Goal: Transaction & Acquisition: Purchase product/service

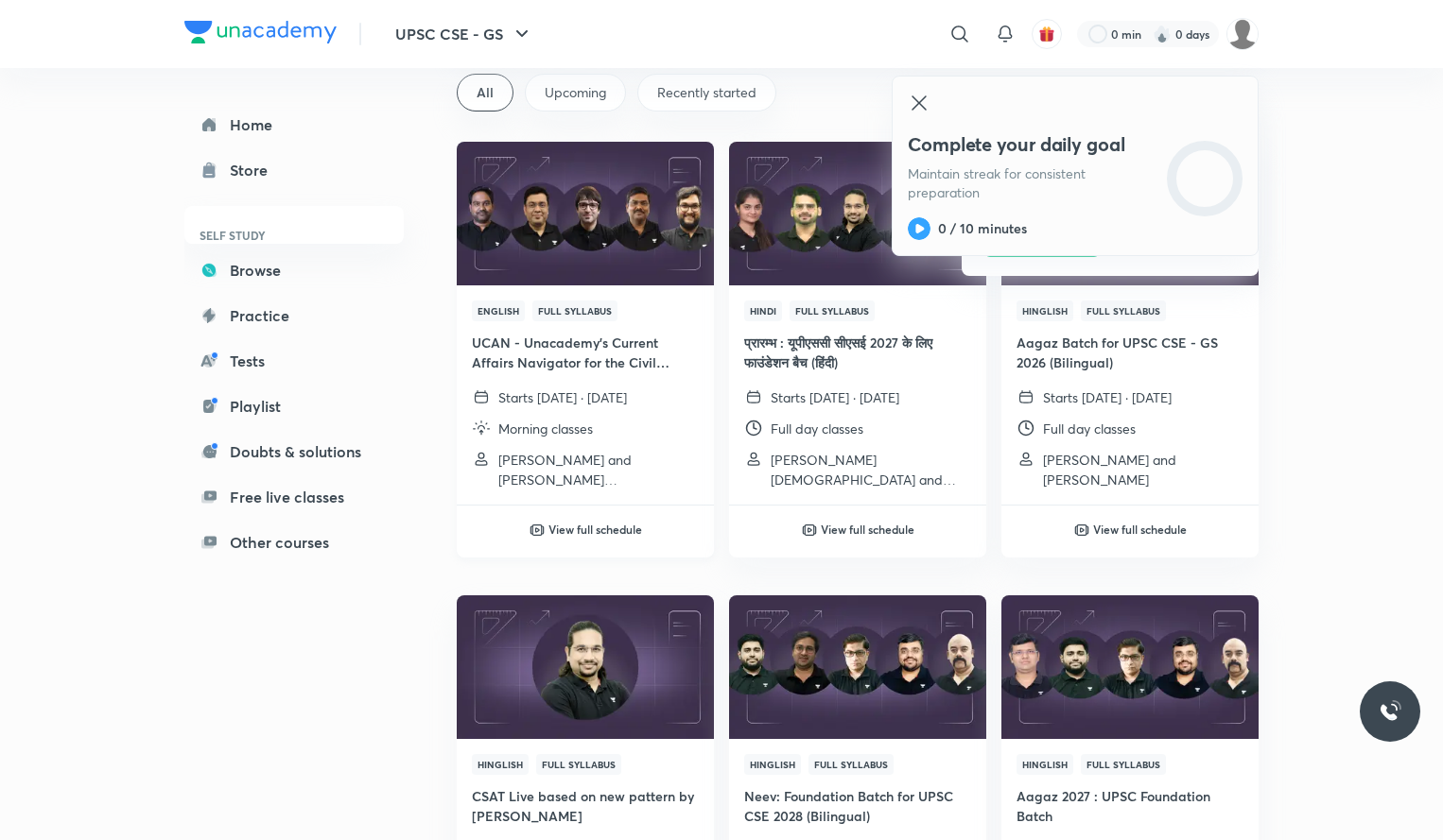
scroll to position [132, 0]
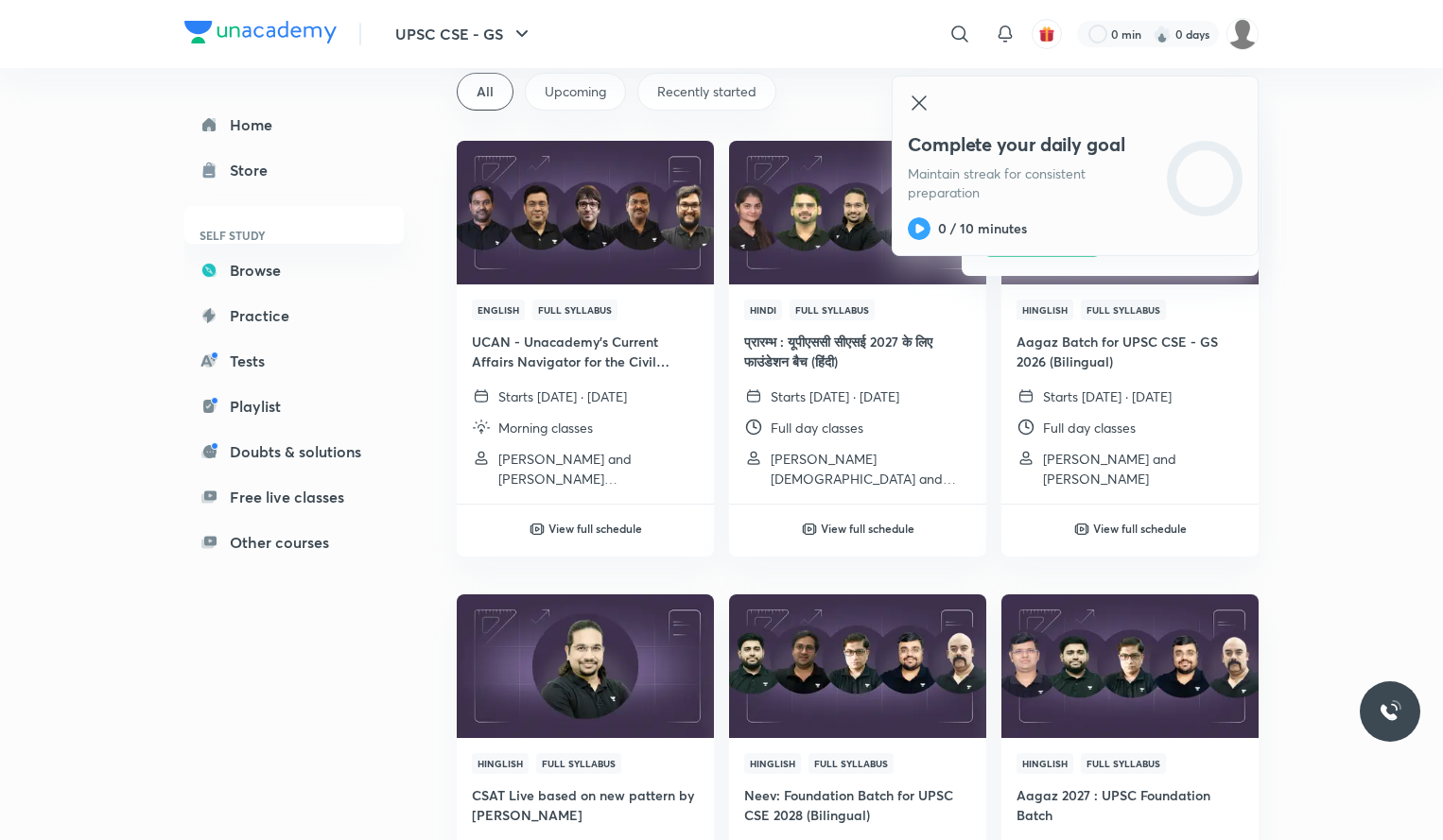
click at [925, 108] on icon at bounding box center [918, 102] width 14 height 14
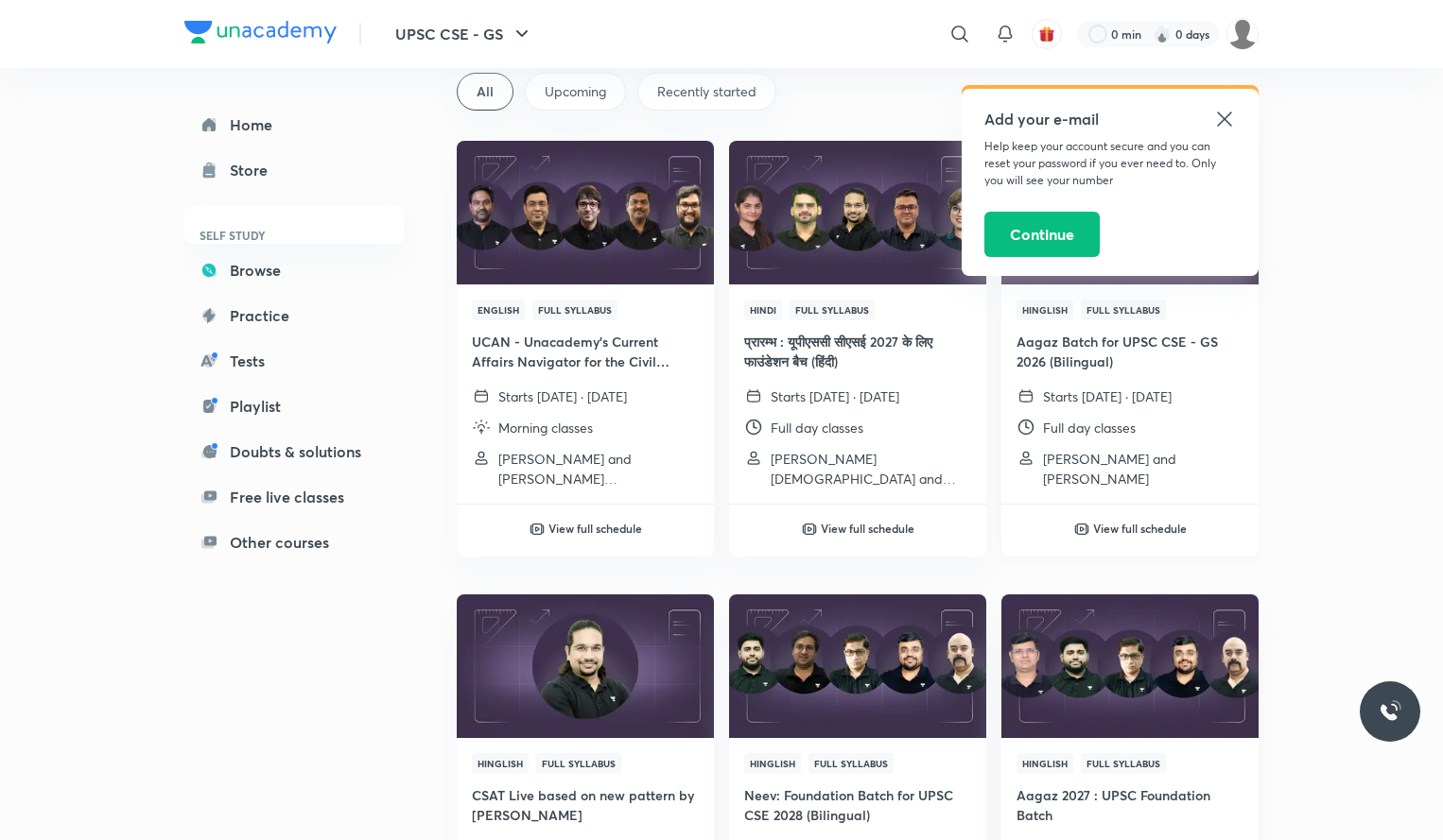
click at [1128, 526] on h6 "View full schedule" at bounding box center [1140, 528] width 93 height 17
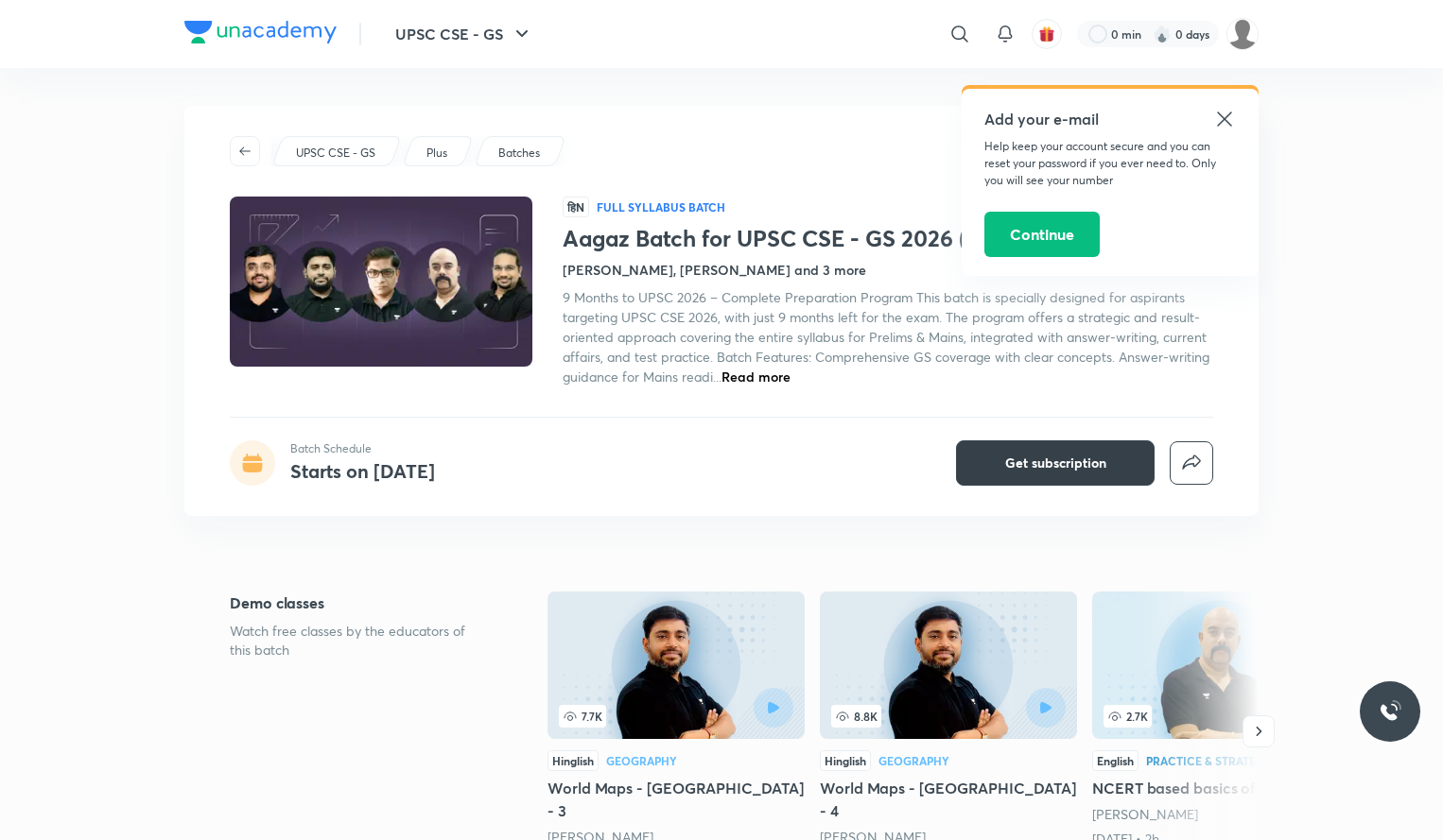
click at [1060, 456] on span "Get subscription" at bounding box center [1056, 463] width 101 height 19
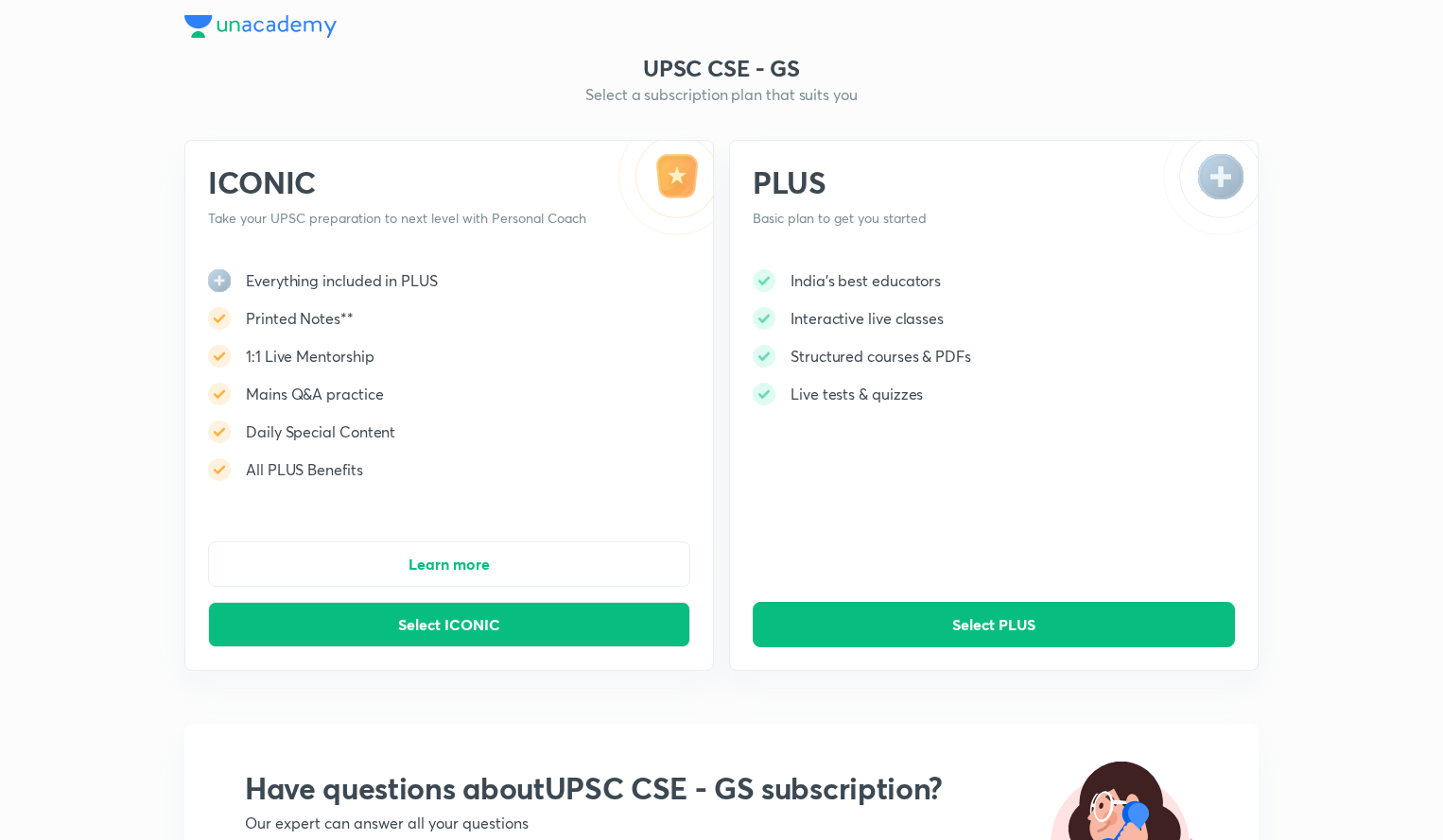
scroll to position [110, 0]
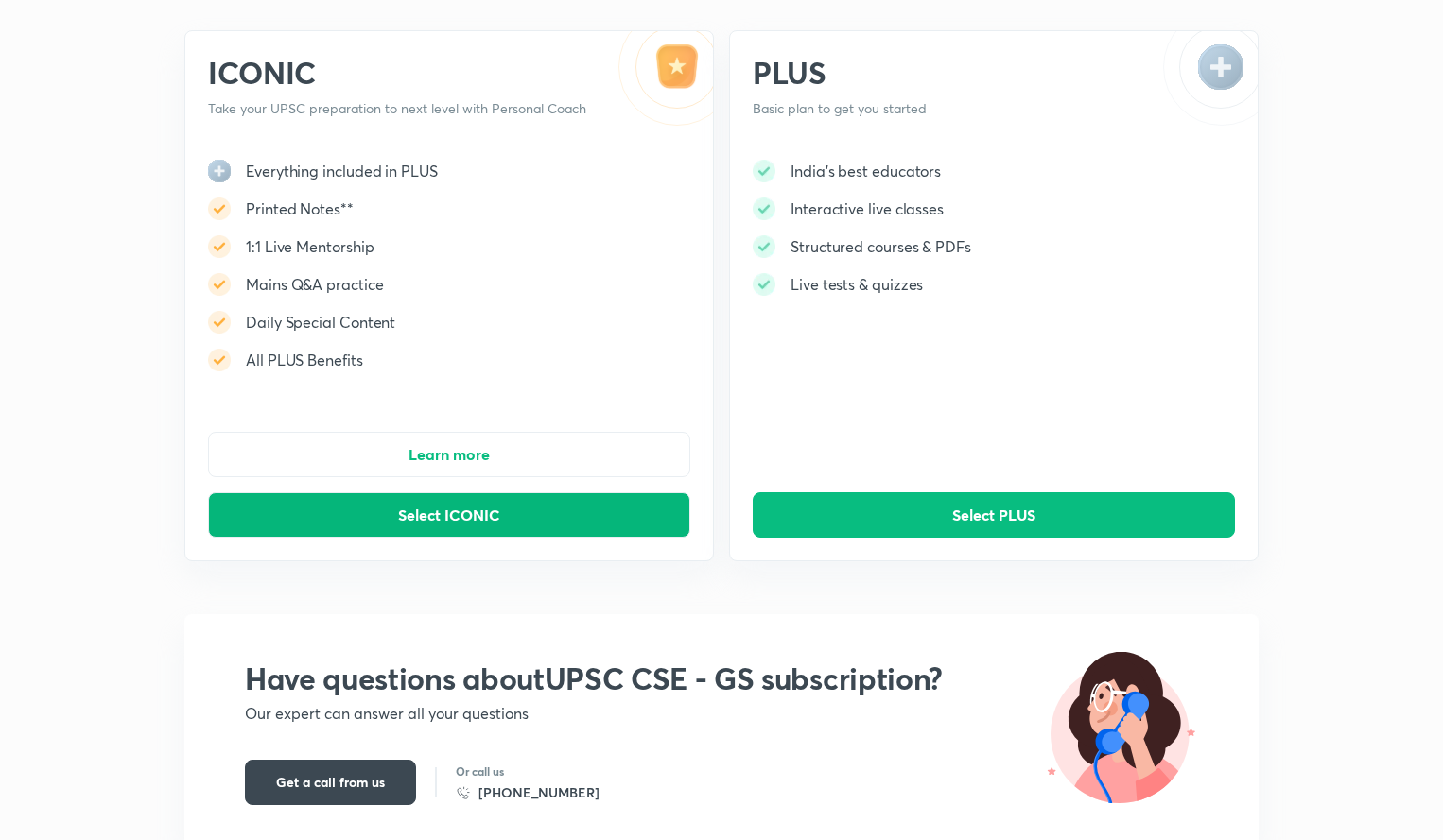
click at [542, 512] on button "Select ICONIC" at bounding box center [449, 515] width 483 height 46
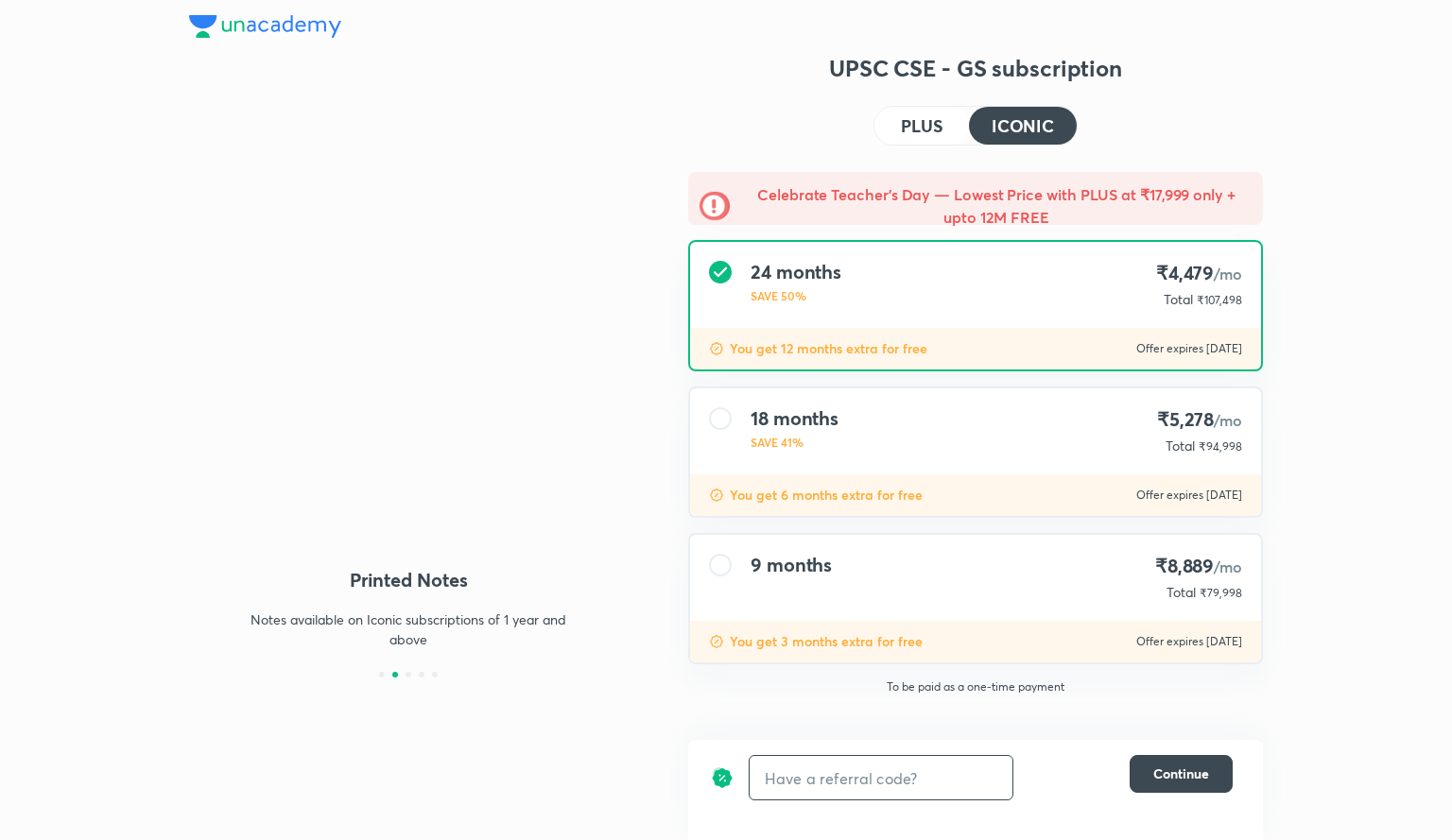
click at [885, 780] on input "text" at bounding box center [881, 778] width 263 height 45
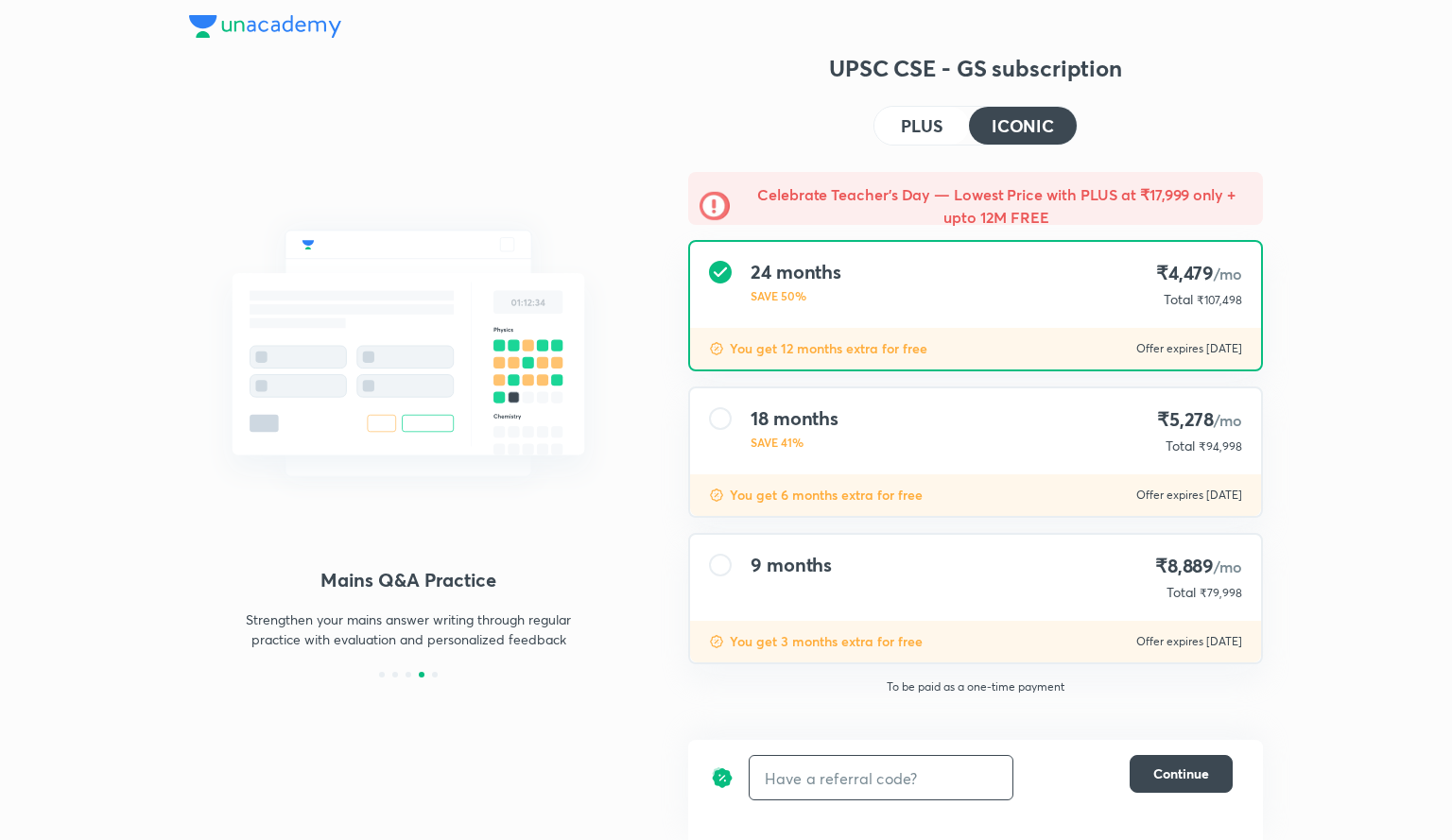
click at [901, 779] on input "text" at bounding box center [881, 778] width 263 height 45
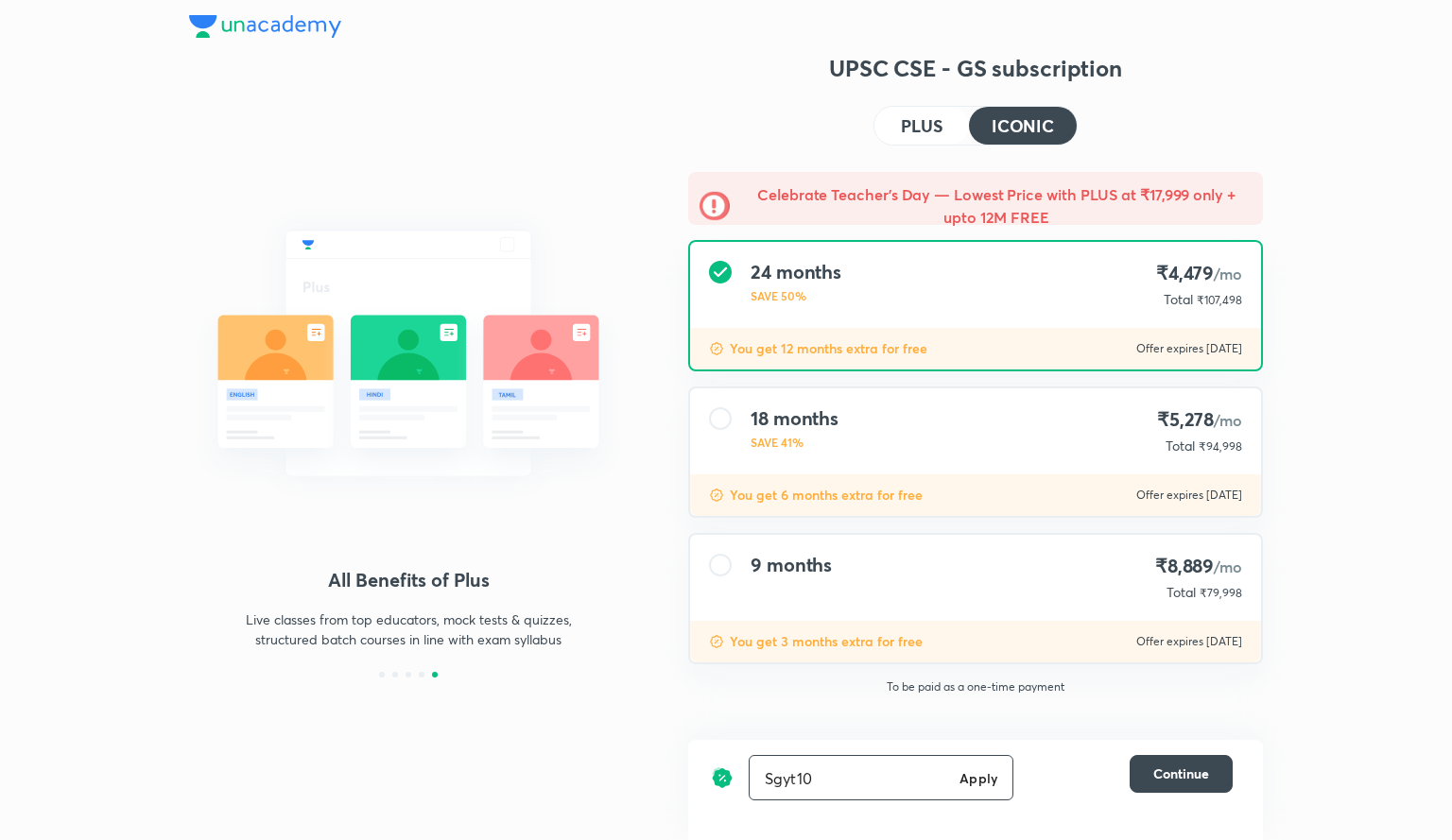
type input "Sgyt10"
click at [990, 780] on h6 "Apply" at bounding box center [978, 778] width 38 height 20
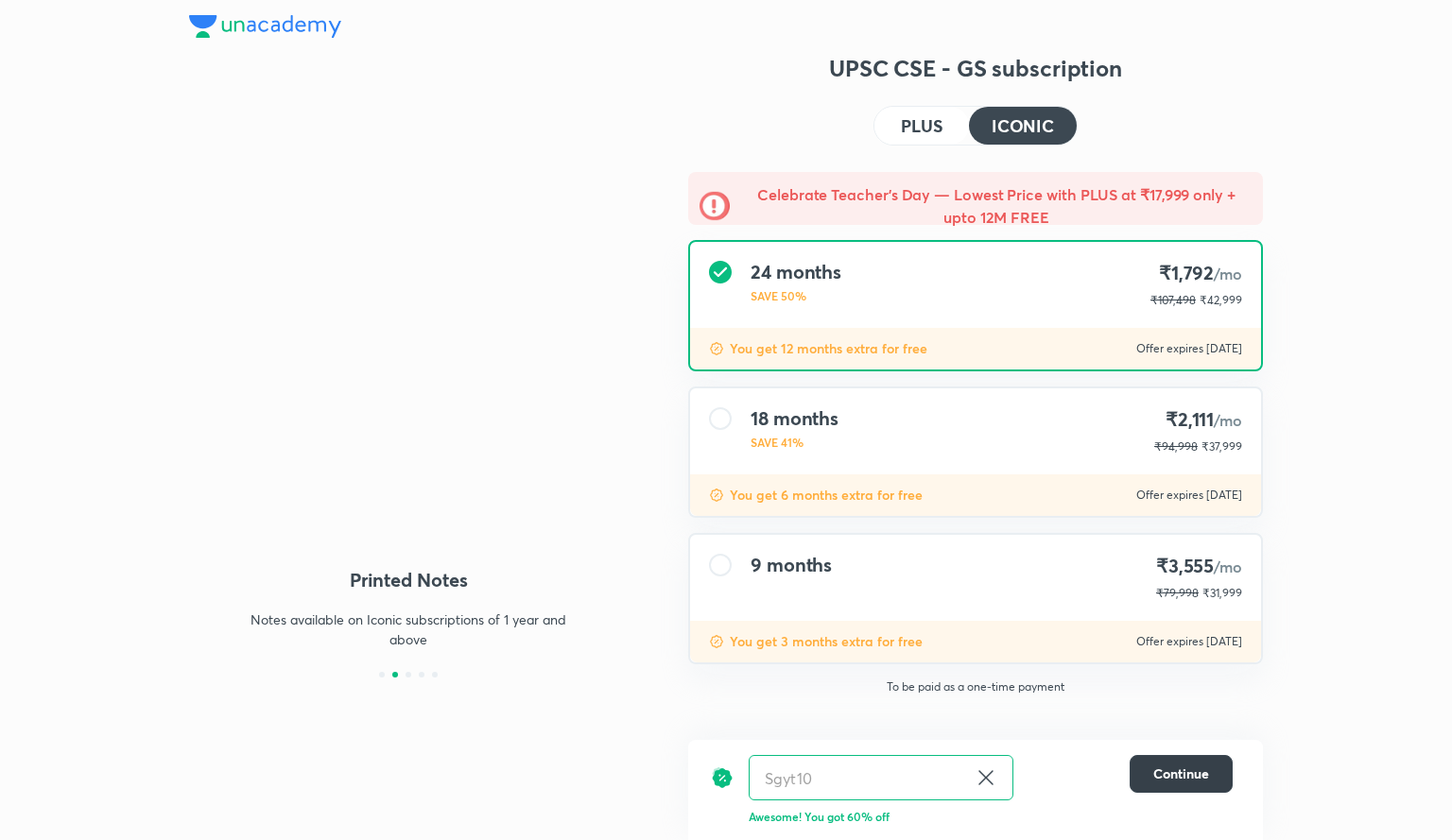
click at [1190, 768] on span "Continue" at bounding box center [1180, 774] width 55 height 19
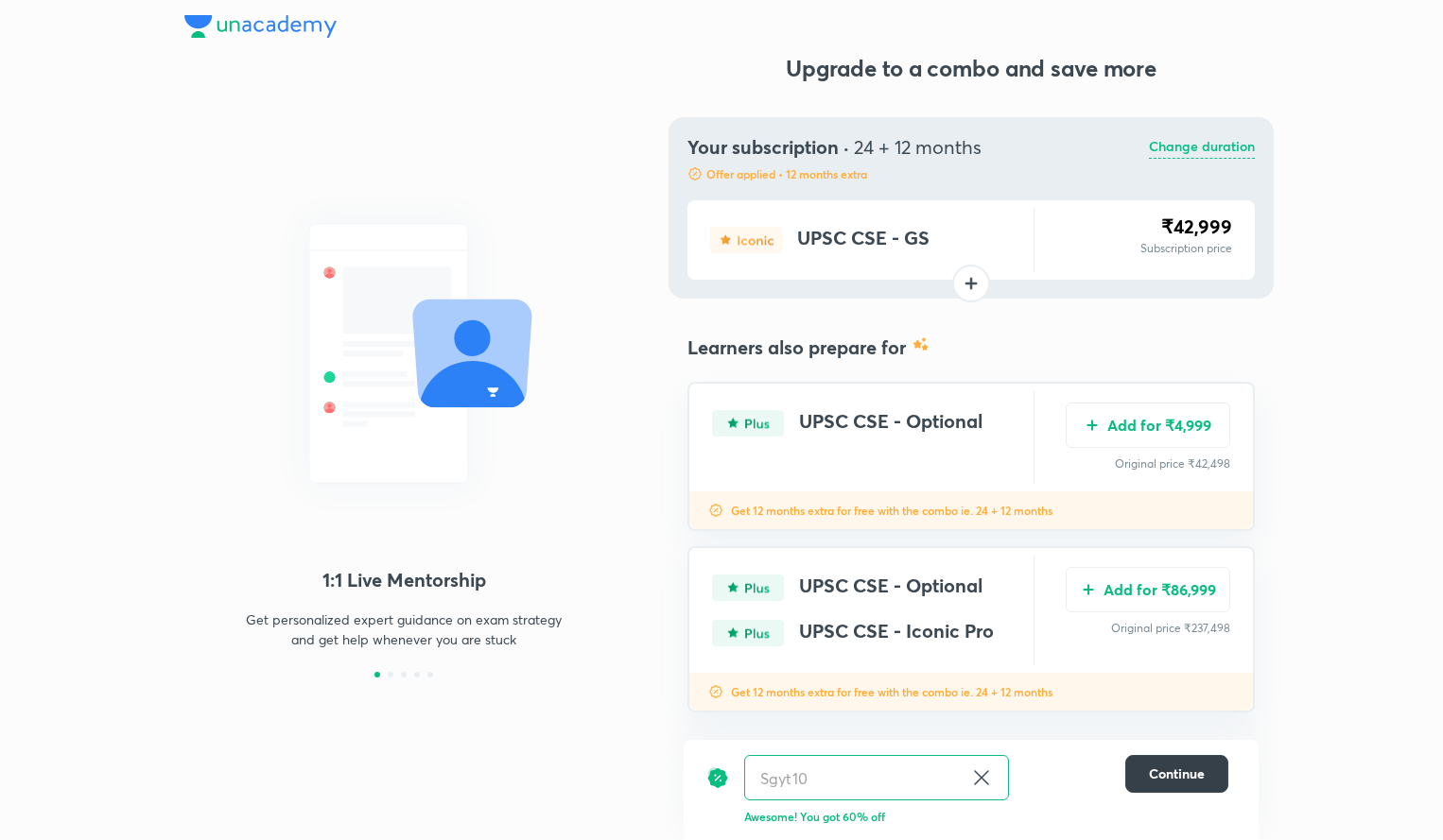
scroll to position [20, 0]
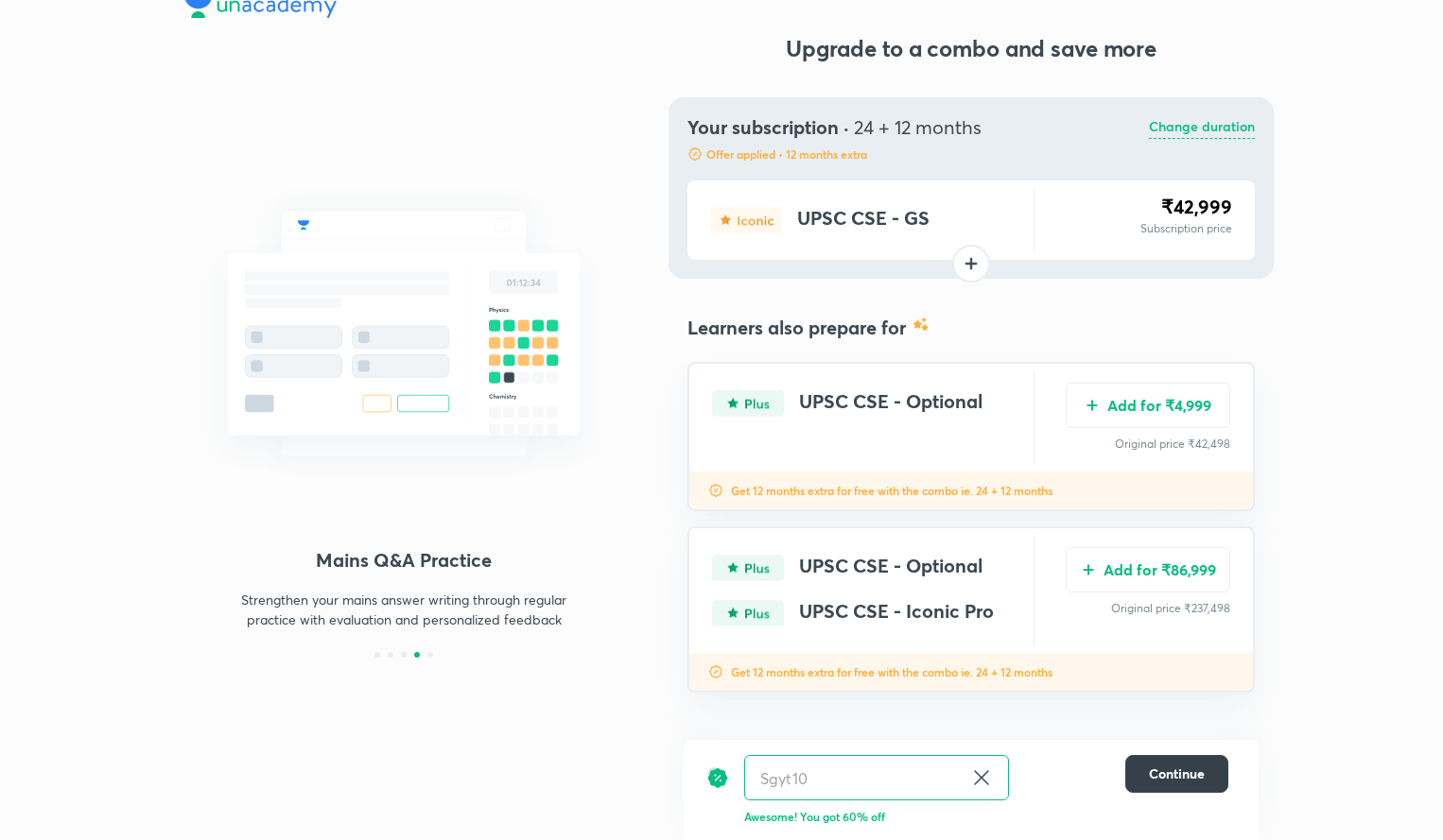
click at [1158, 774] on span "Continue" at bounding box center [1176, 774] width 55 height 19
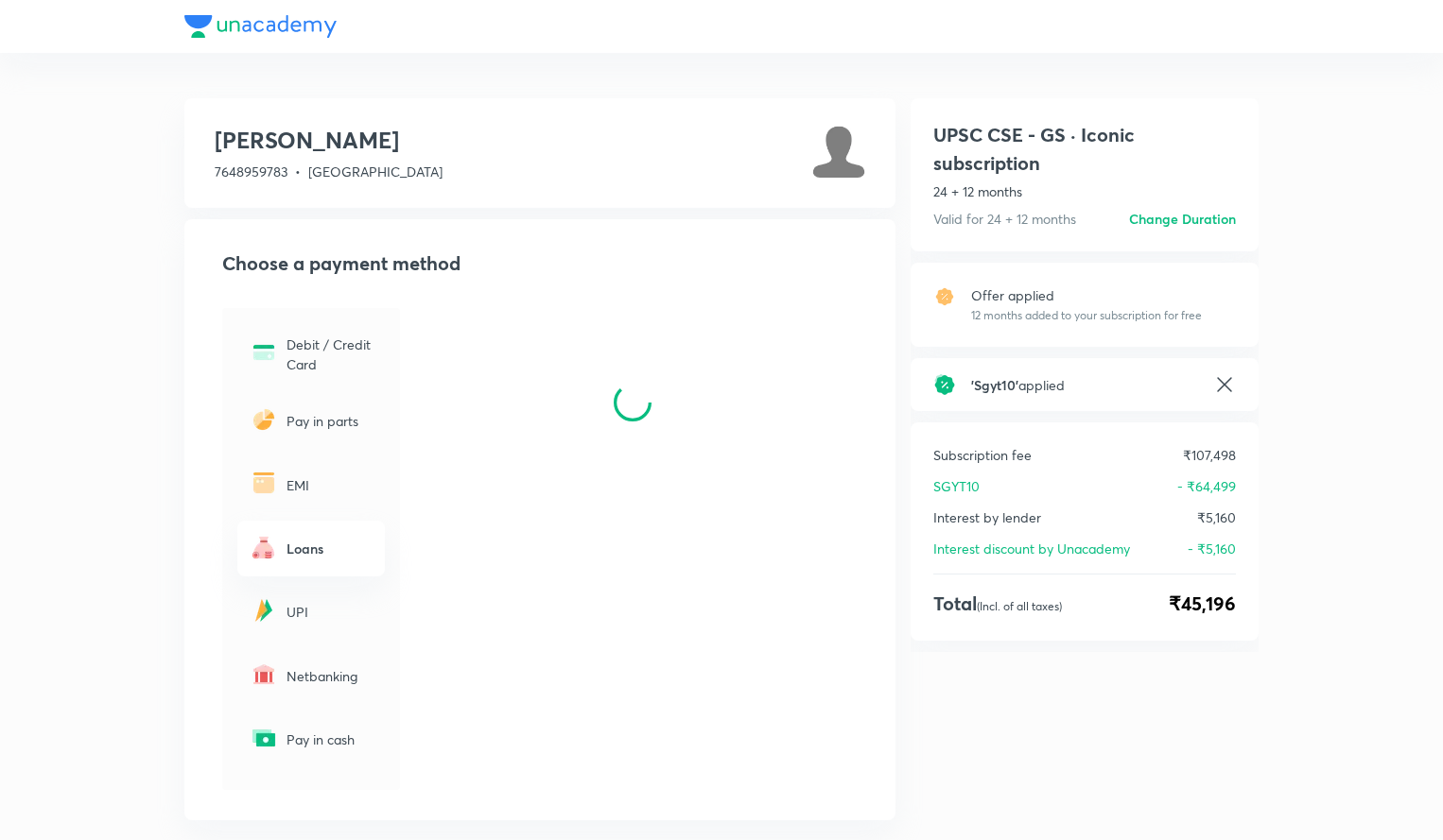
scroll to position [105, 0]
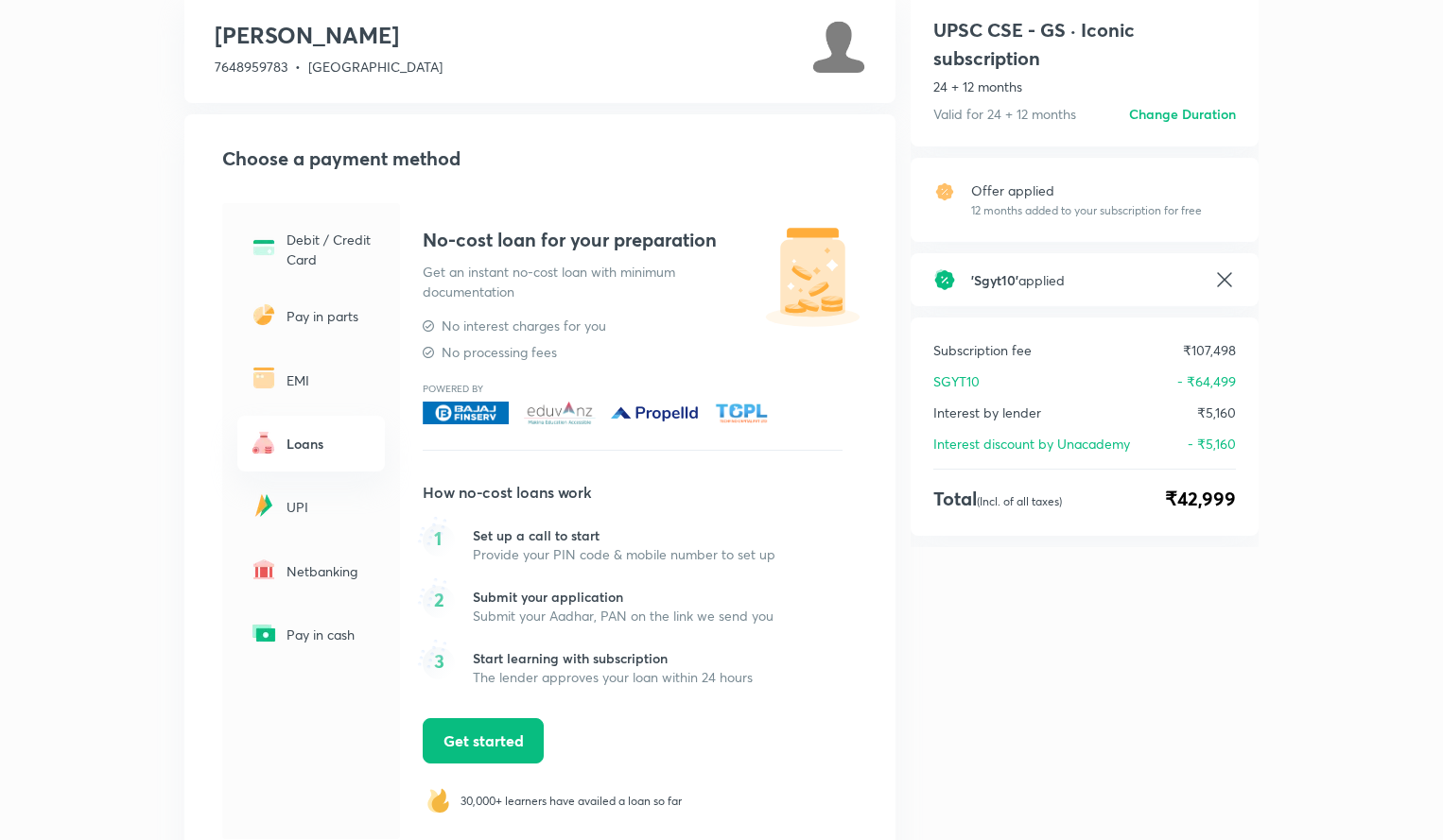
click at [313, 522] on div "UPI" at bounding box center [311, 507] width 148 height 55
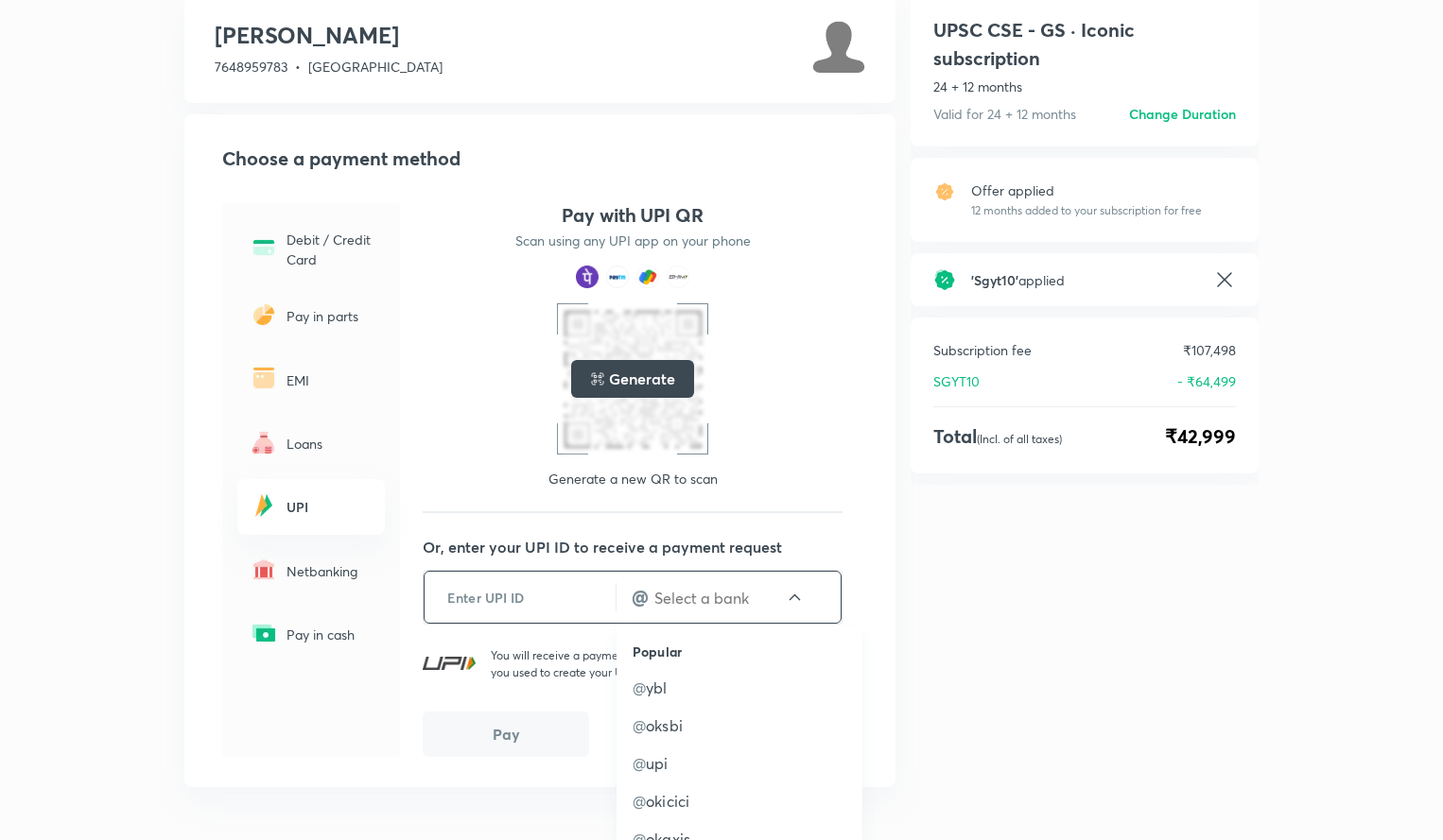
click at [662, 599] on input "text" at bounding box center [718, 598] width 133 height 22
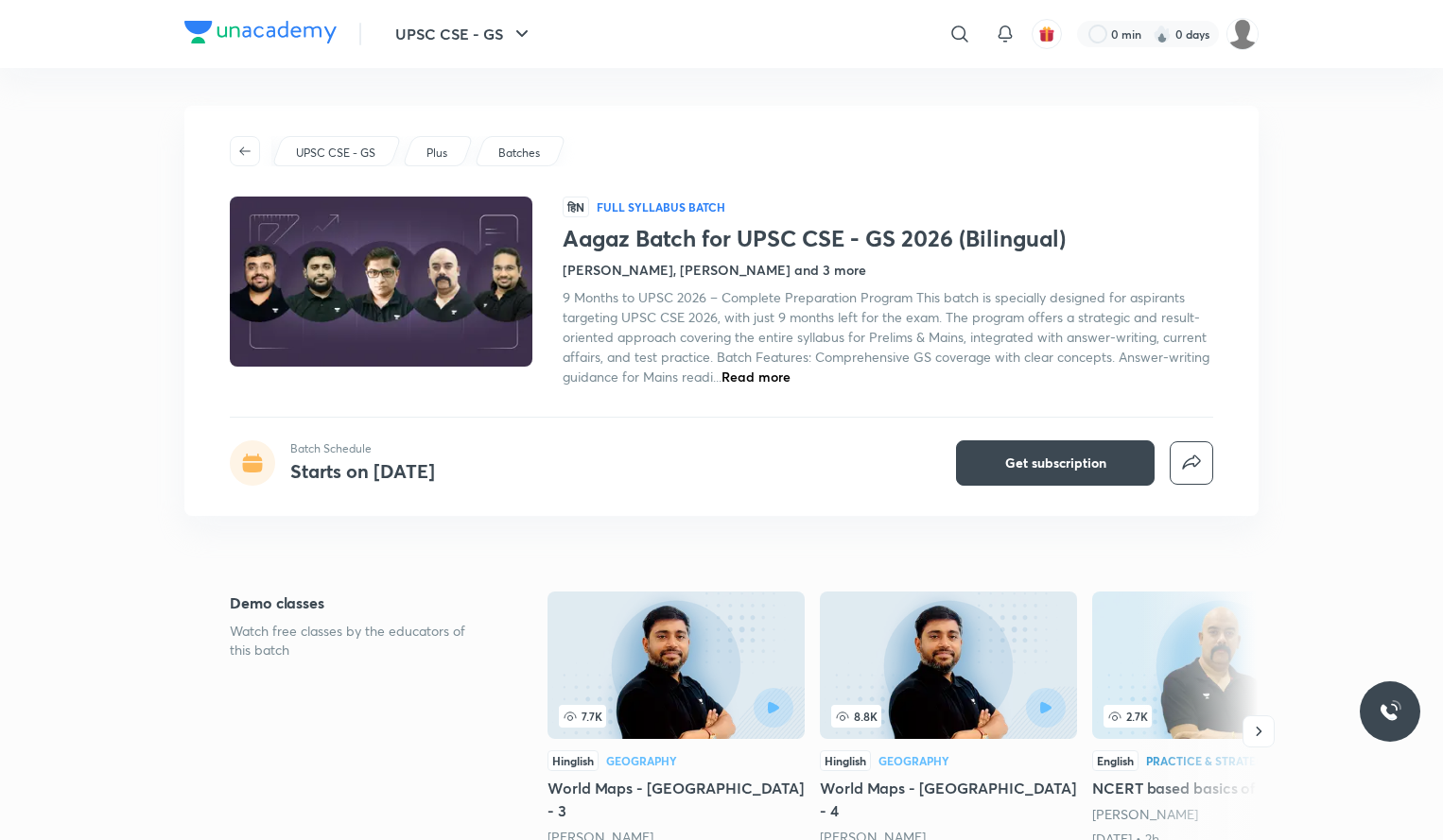
click at [528, 151] on p "Batches" at bounding box center [519, 154] width 42 height 17
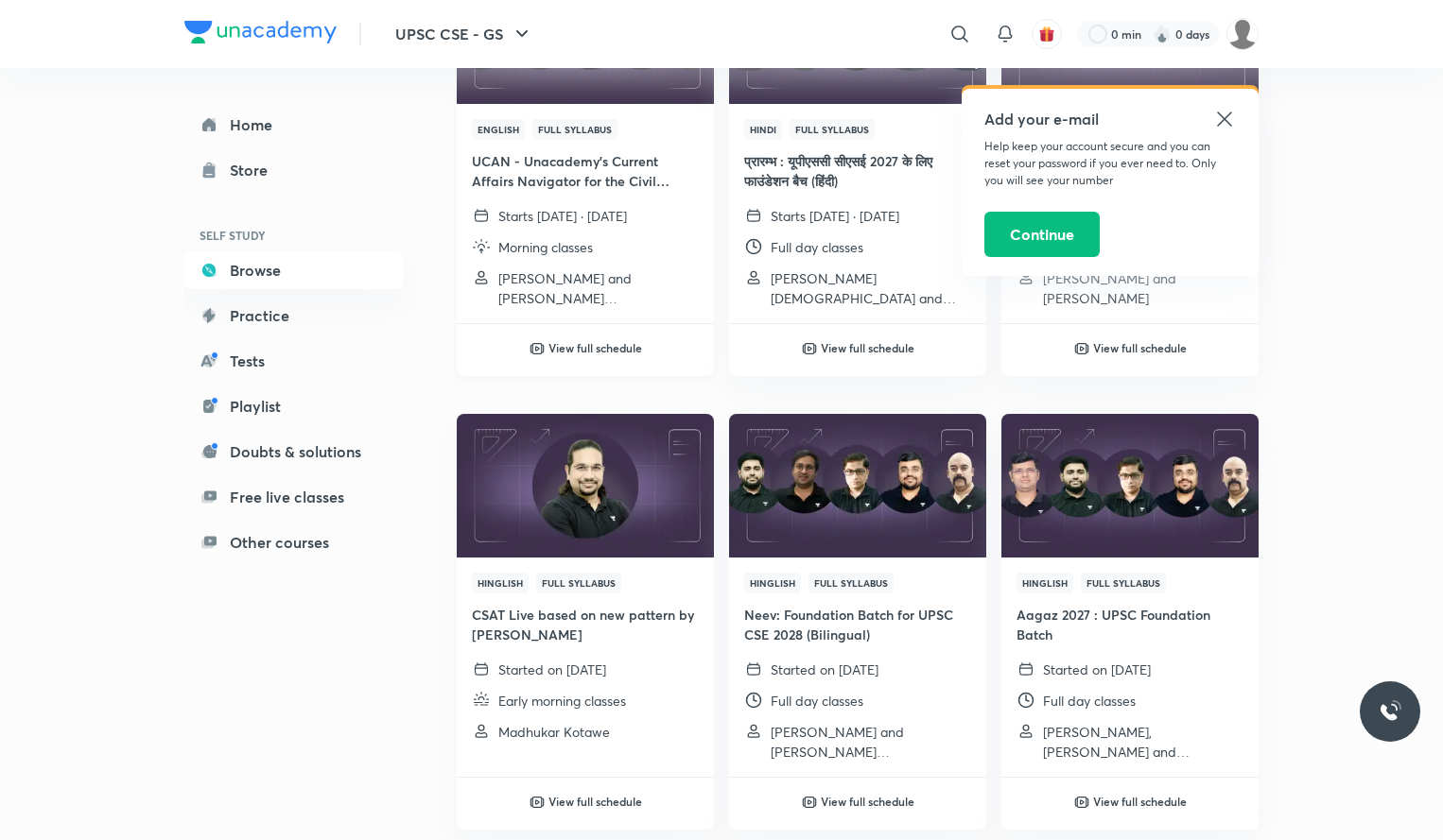
scroll to position [172, 0]
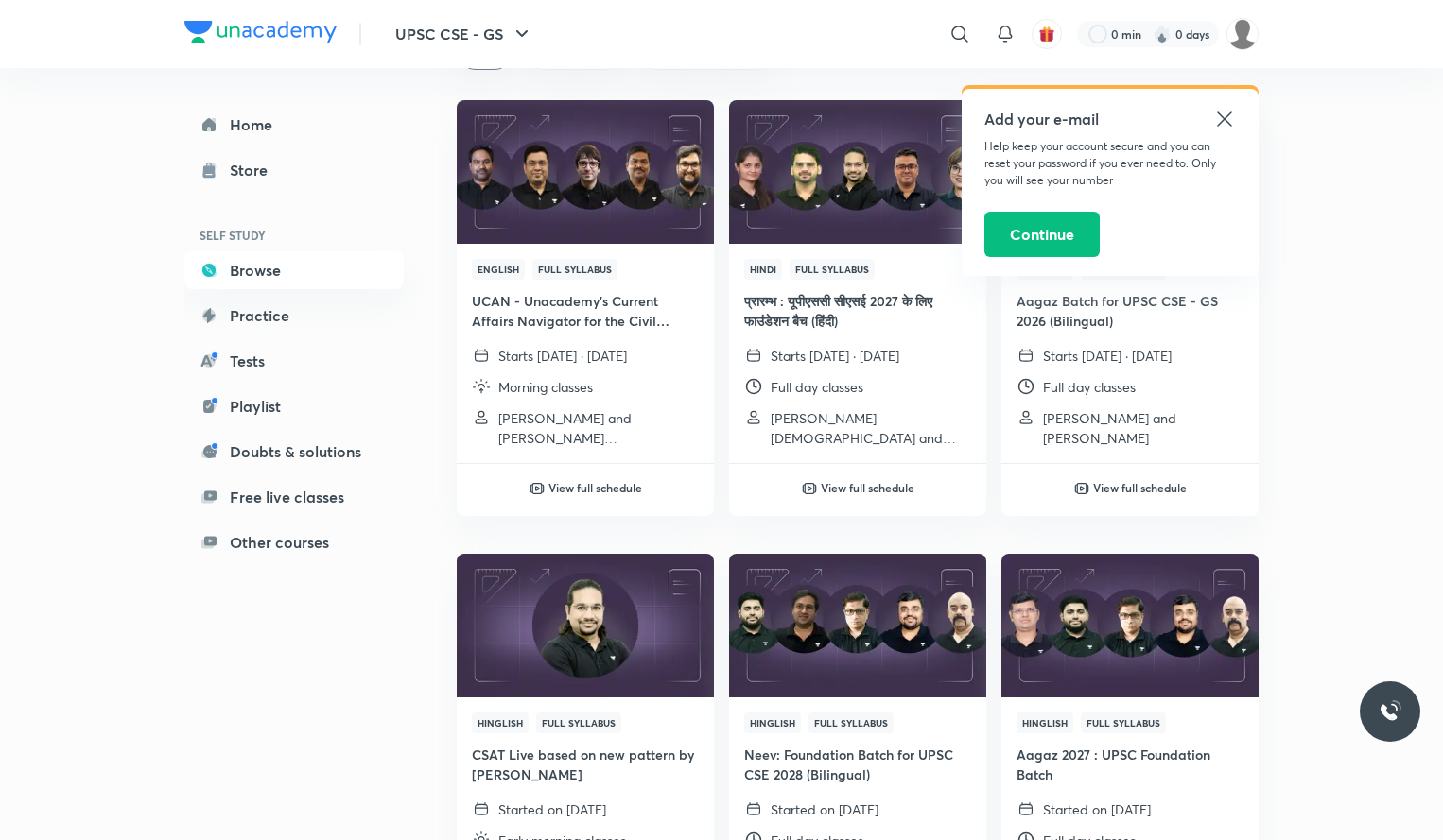
click at [1230, 121] on icon at bounding box center [1225, 119] width 23 height 23
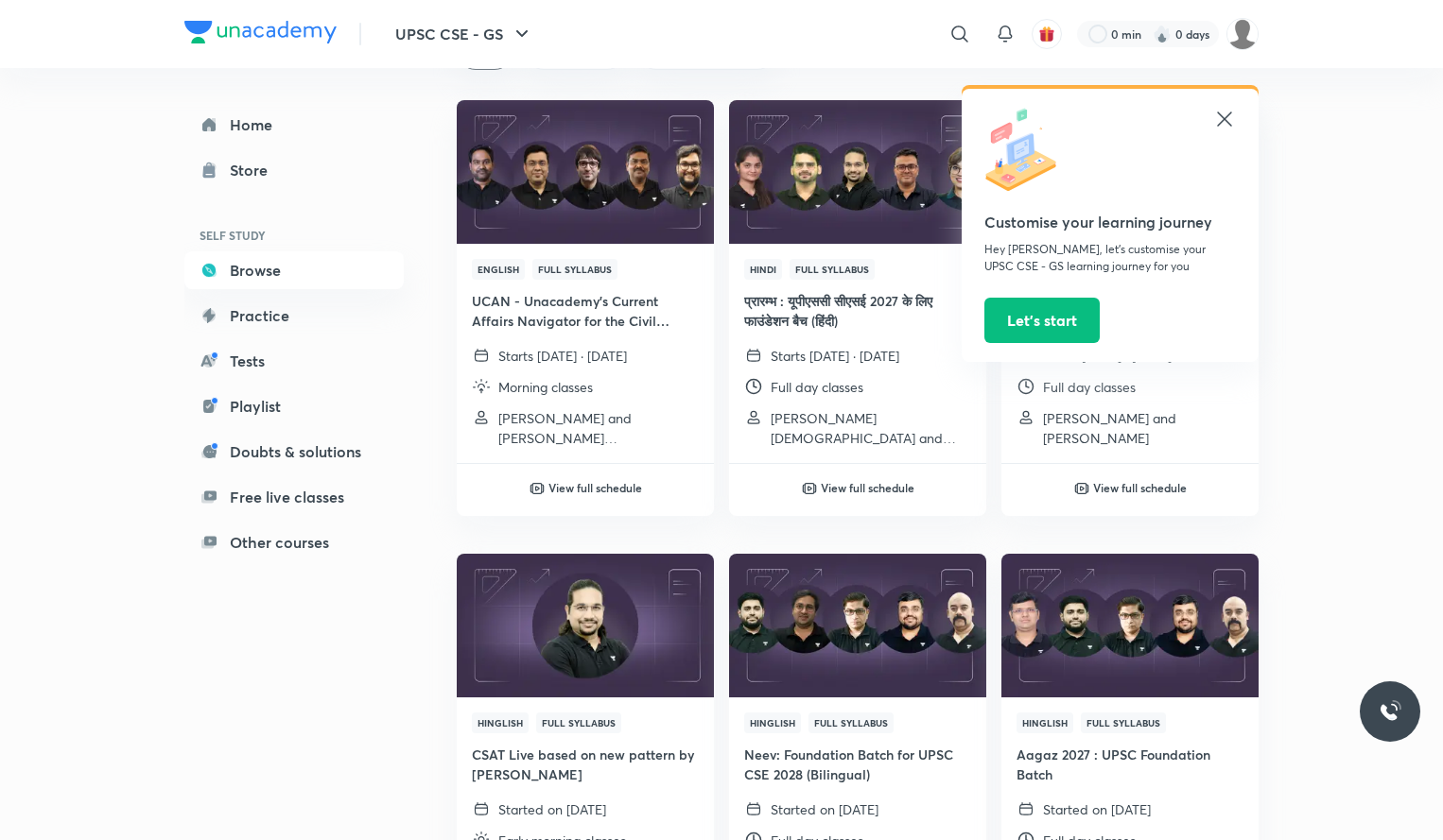
click at [1231, 115] on icon at bounding box center [1225, 119] width 23 height 23
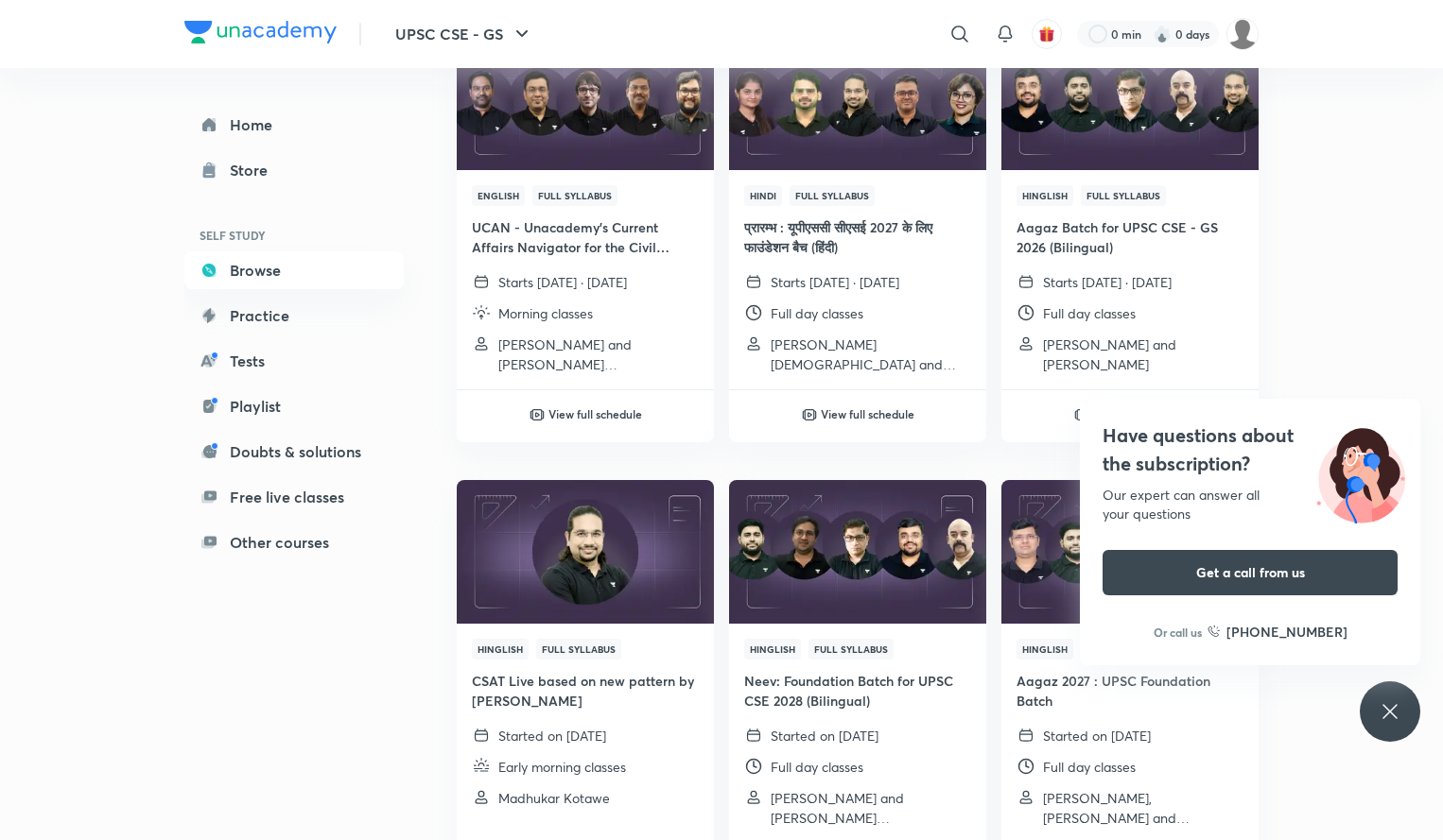
scroll to position [248, 0]
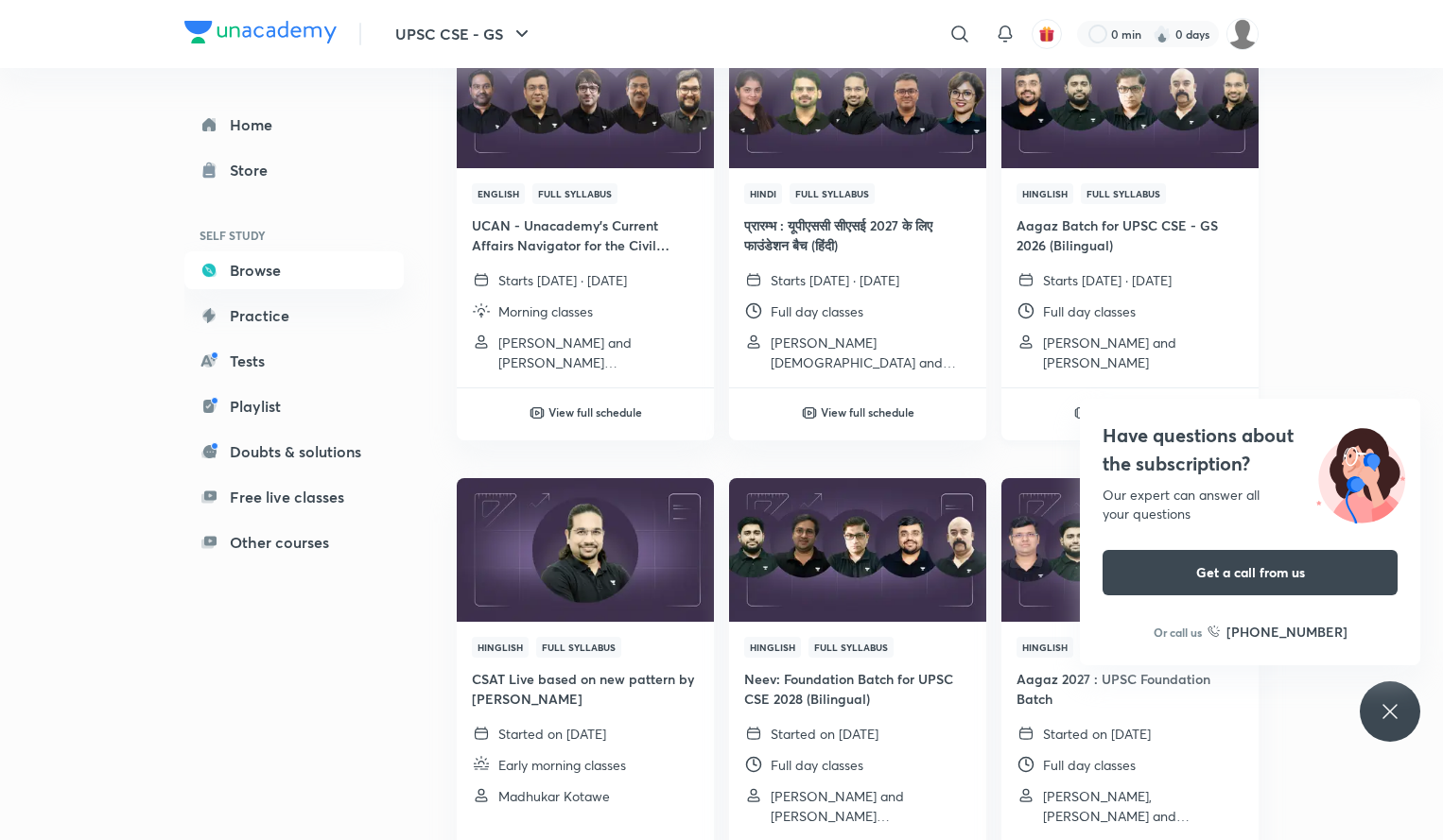
click at [1204, 221] on h4 "Aagaz Batch for UPSC CSE - GS 2026 (Bilingual)" at bounding box center [1130, 236] width 227 height 40
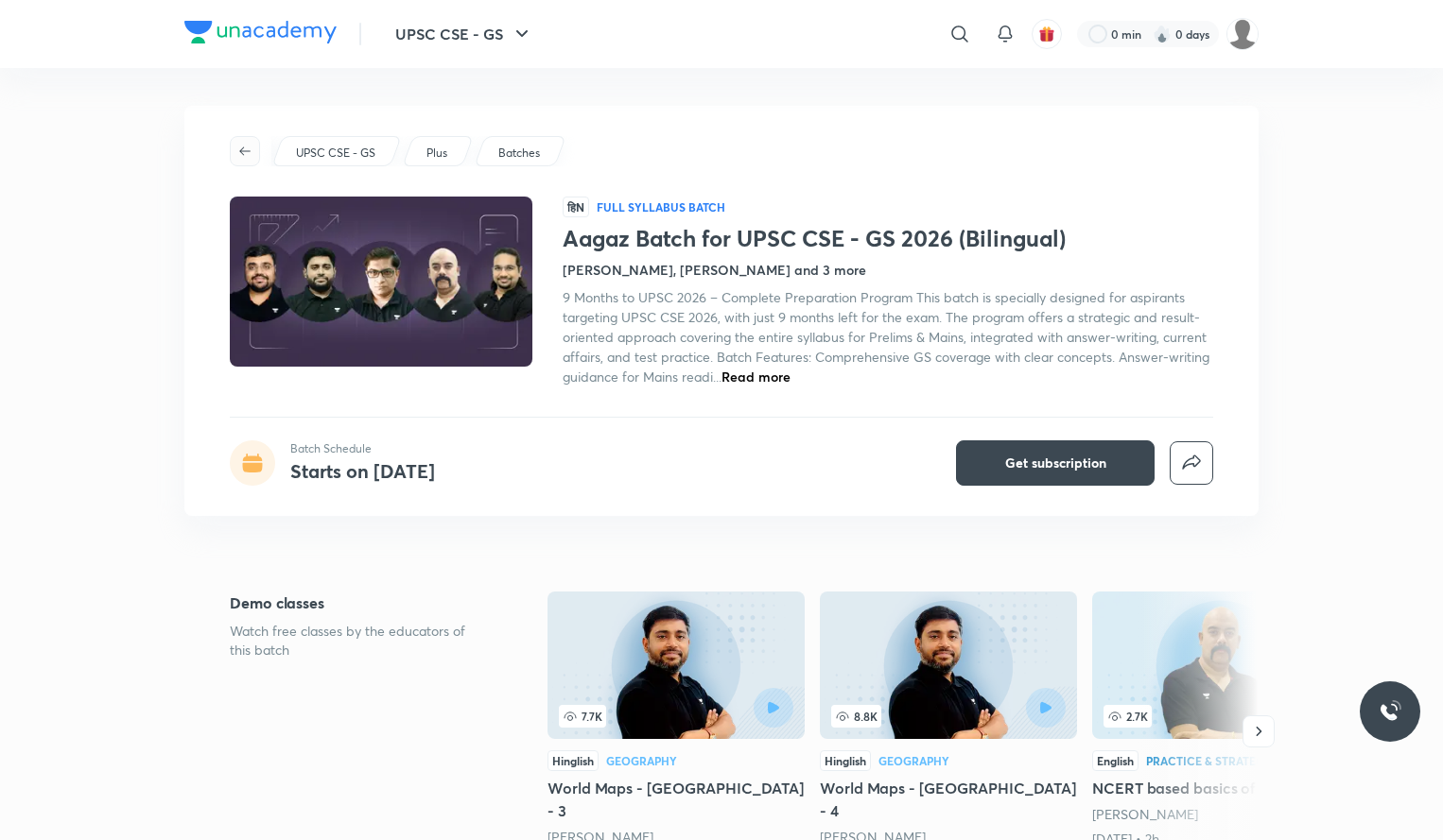
click at [247, 162] on button "button" at bounding box center [245, 152] width 31 height 31
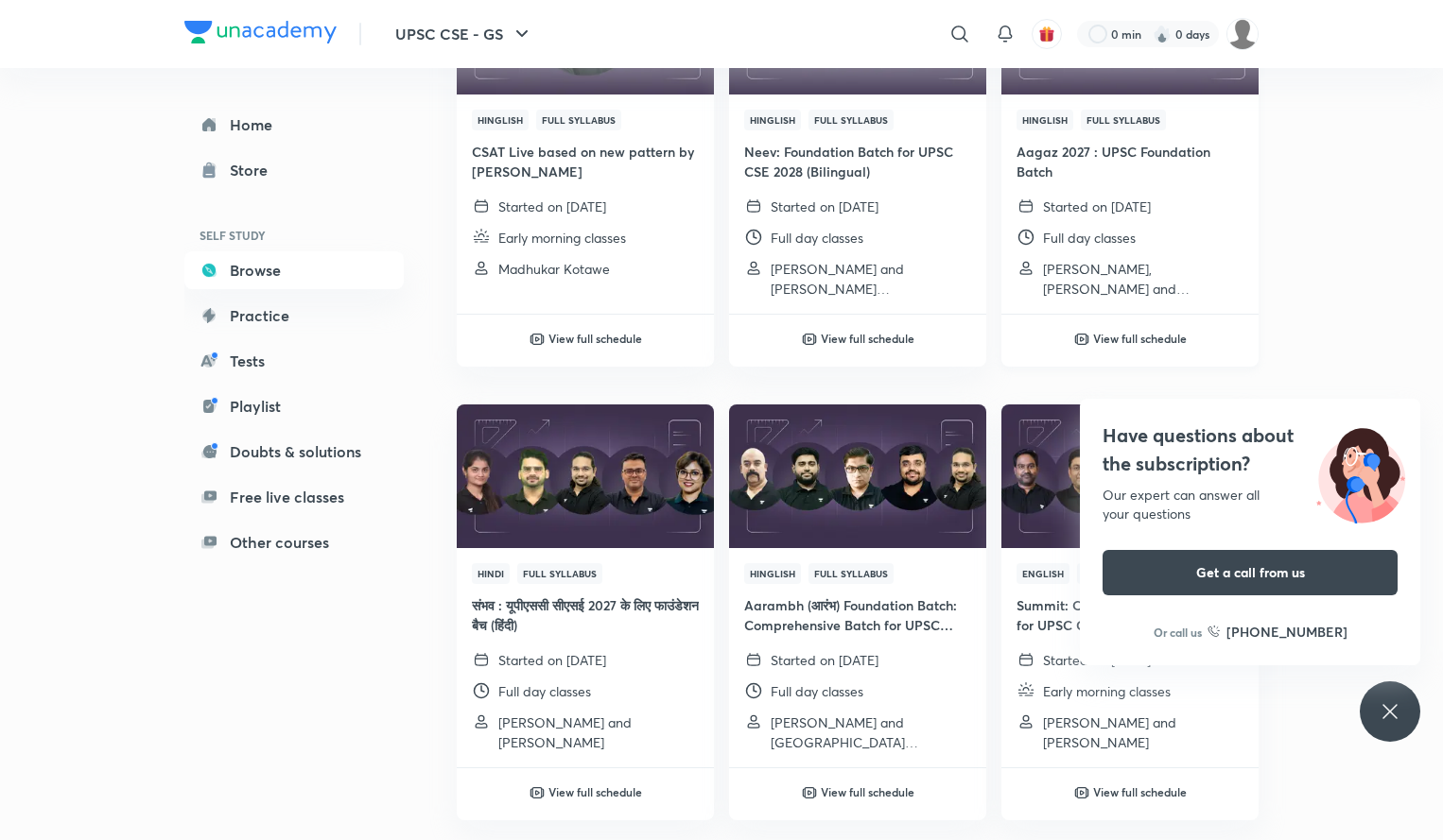
scroll to position [776, 0]
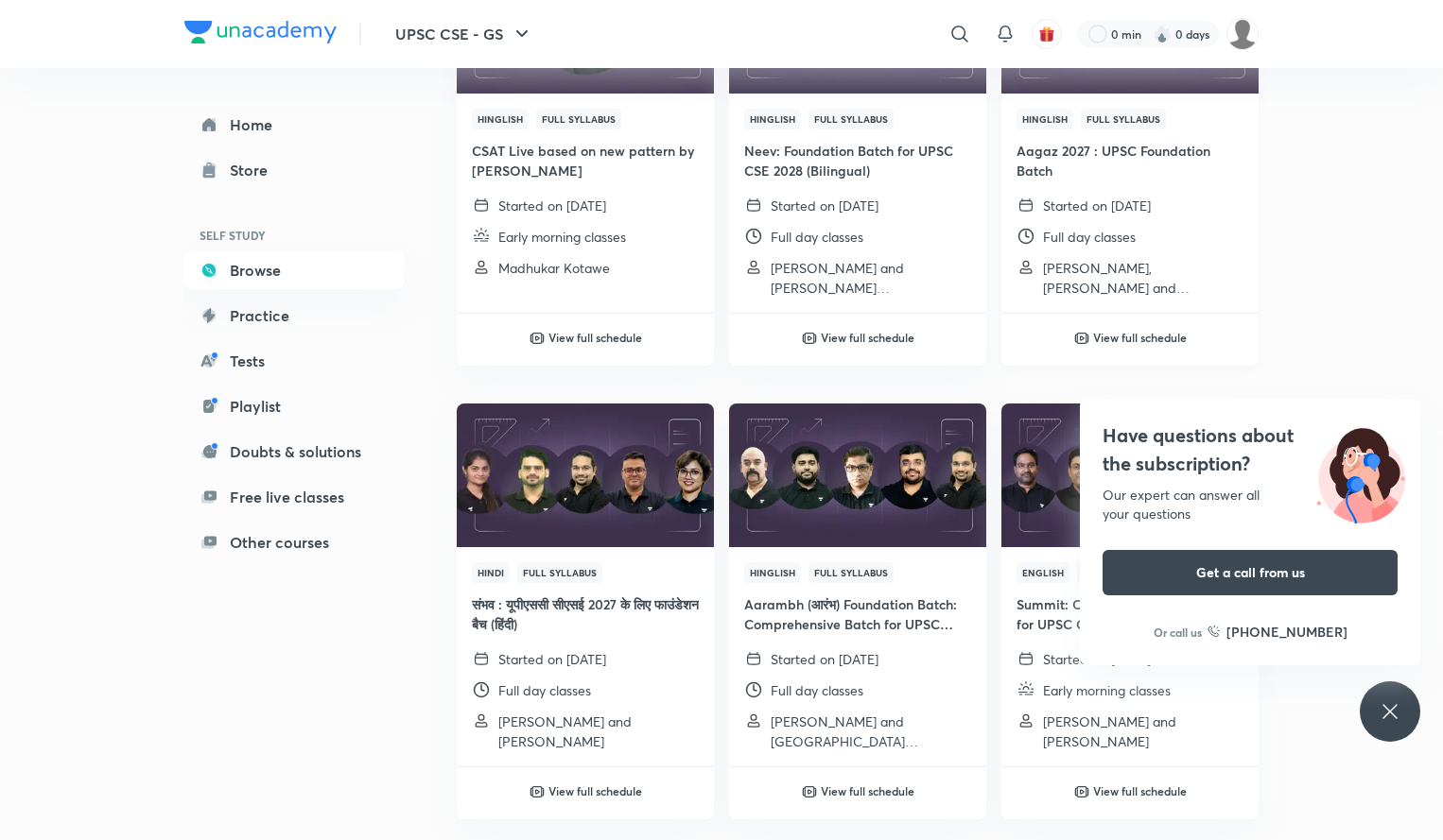
click at [1081, 339] on img at bounding box center [1082, 338] width 15 height 15
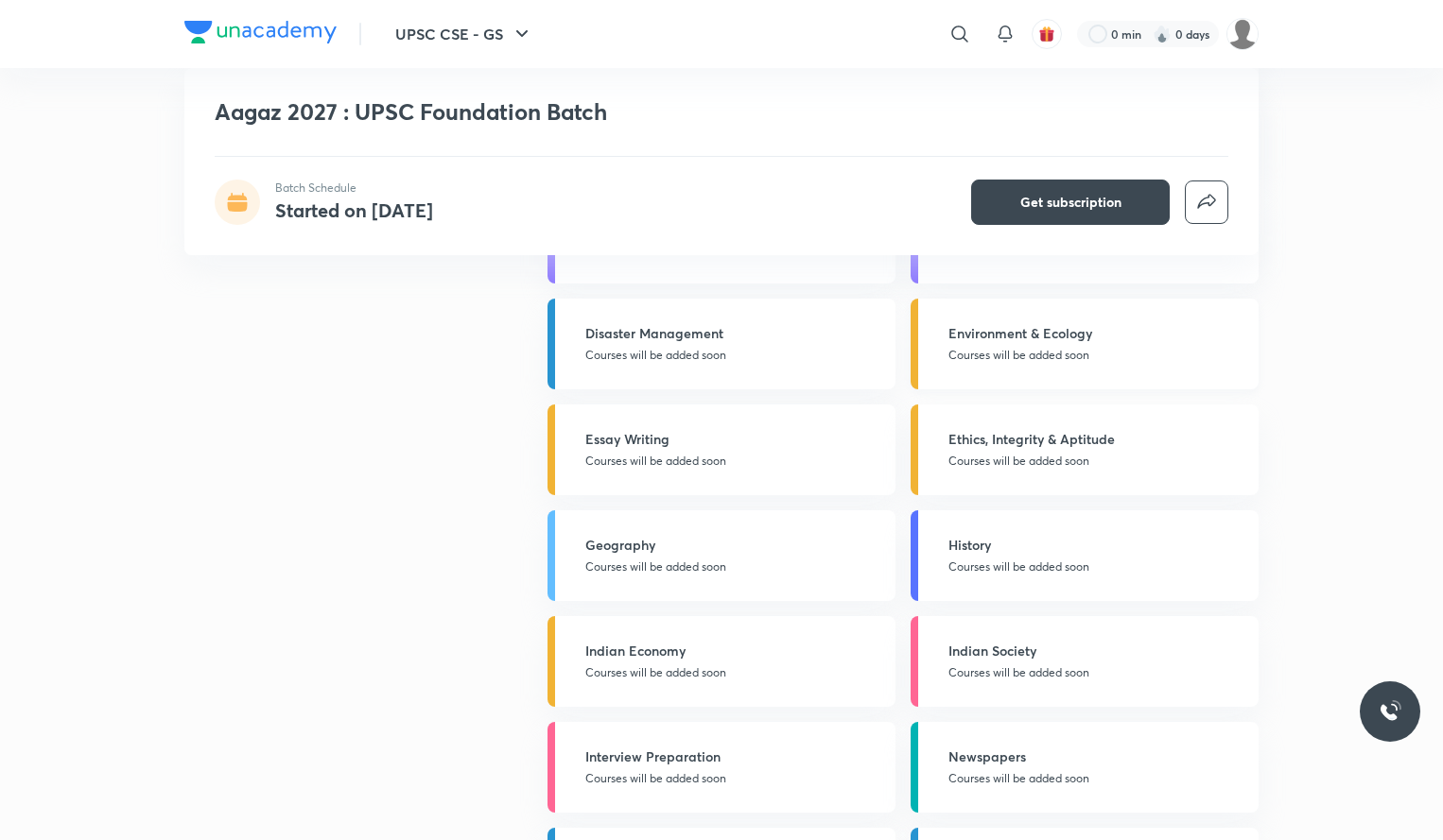
scroll to position [3030, 0]
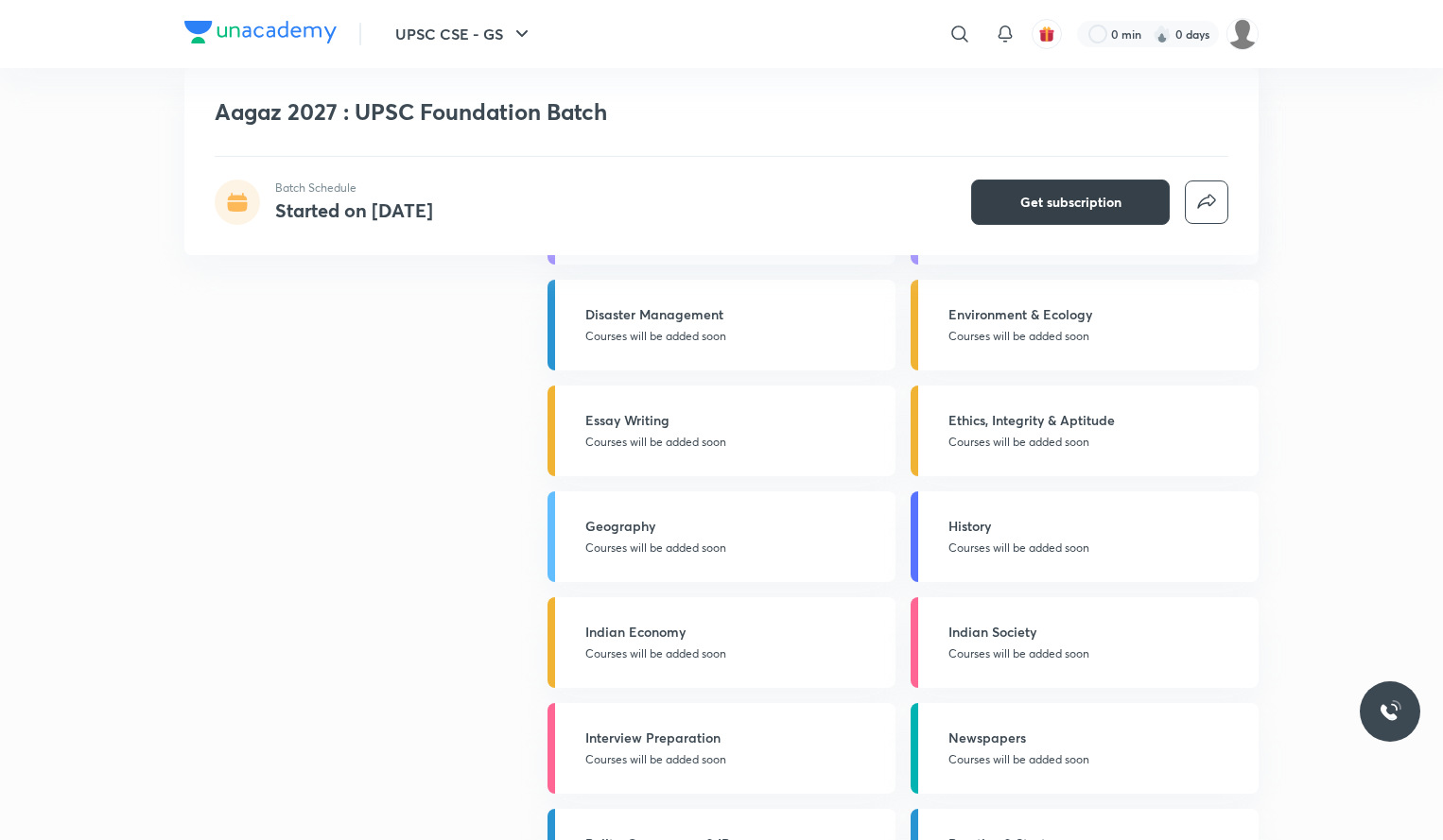
click at [1101, 193] on span "Get subscription" at bounding box center [1071, 202] width 101 height 19
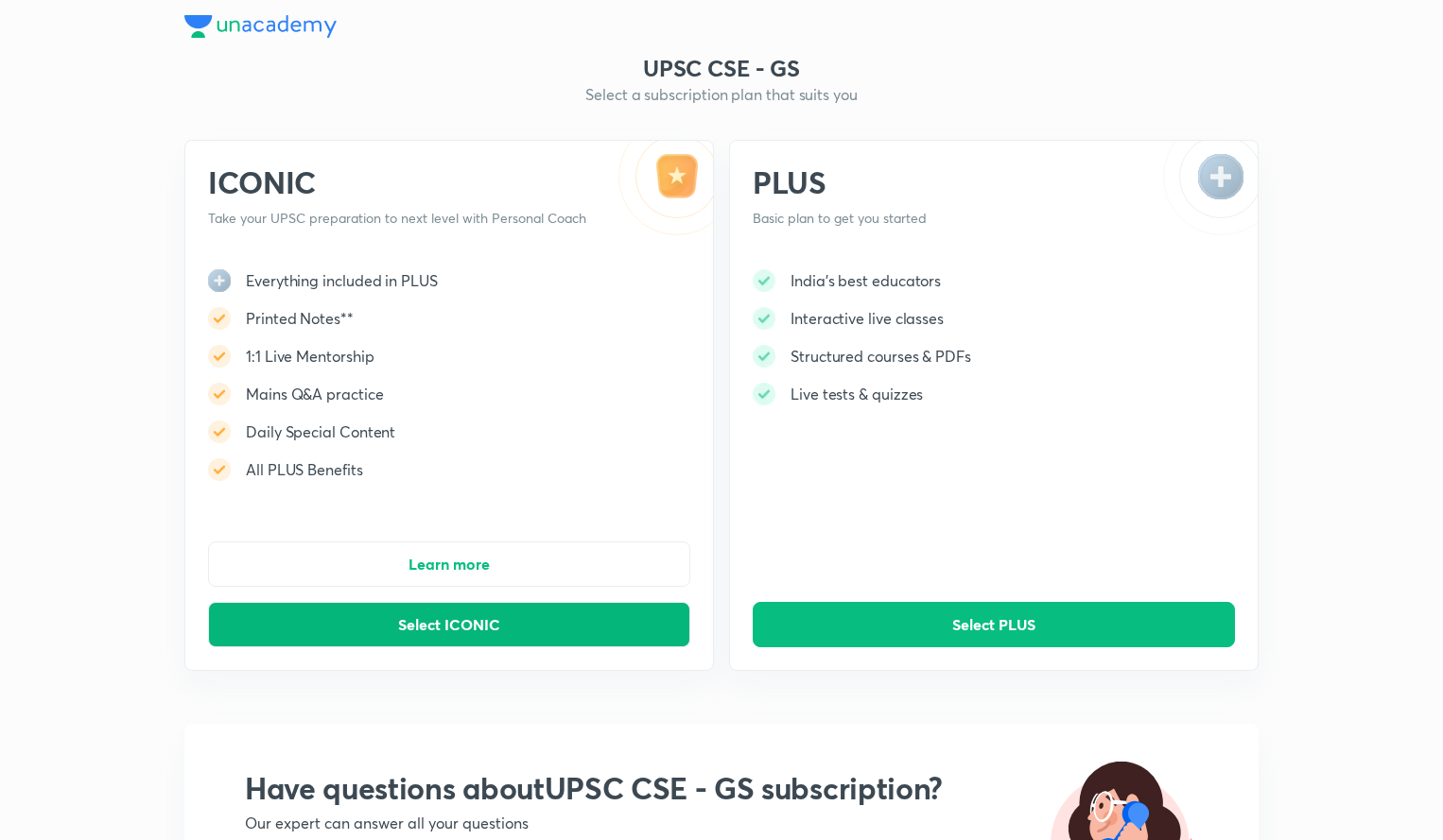
click at [490, 615] on span "Select ICONIC" at bounding box center [448, 625] width 102 height 19
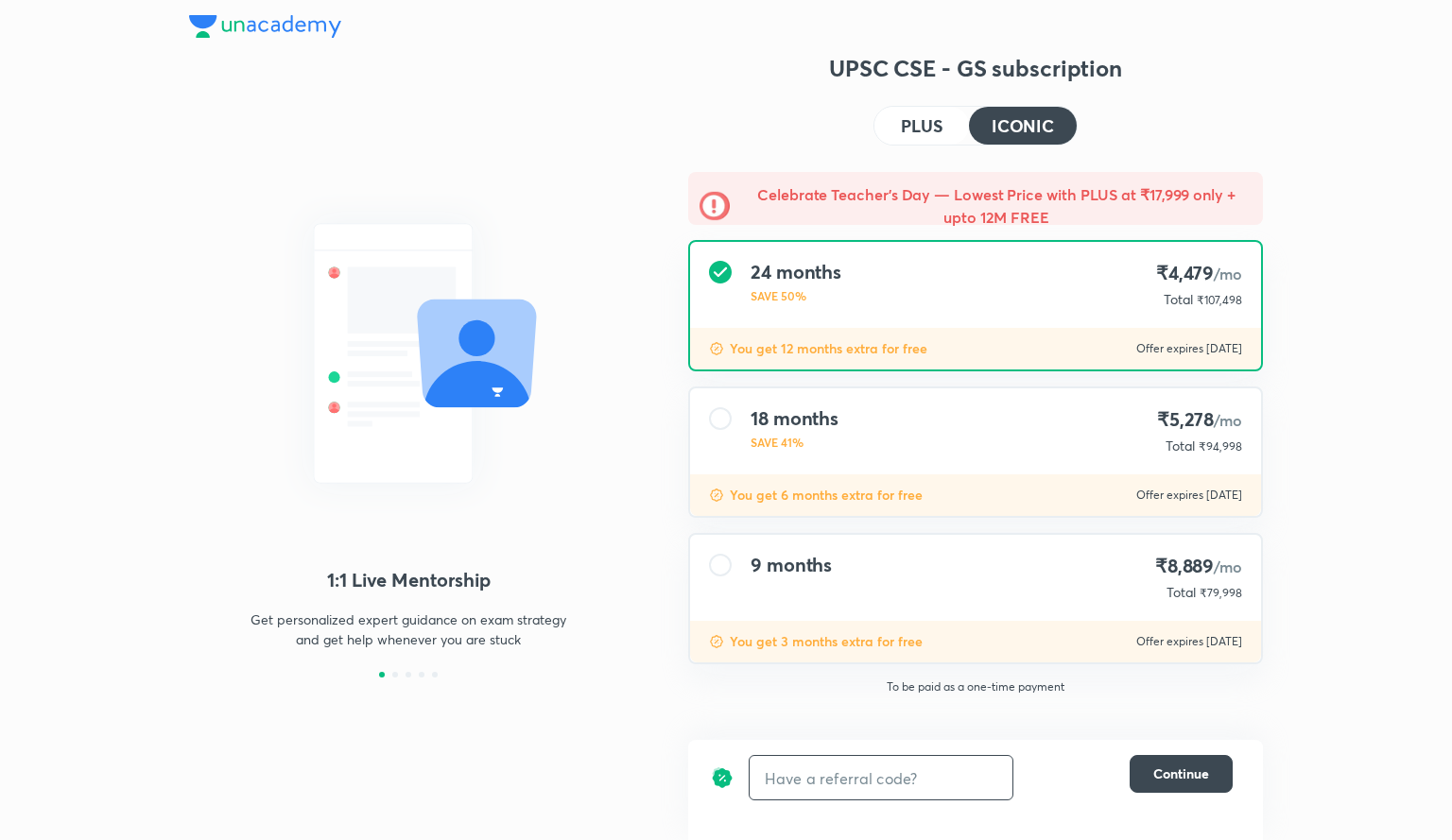
click at [834, 771] on input "text" at bounding box center [881, 778] width 263 height 45
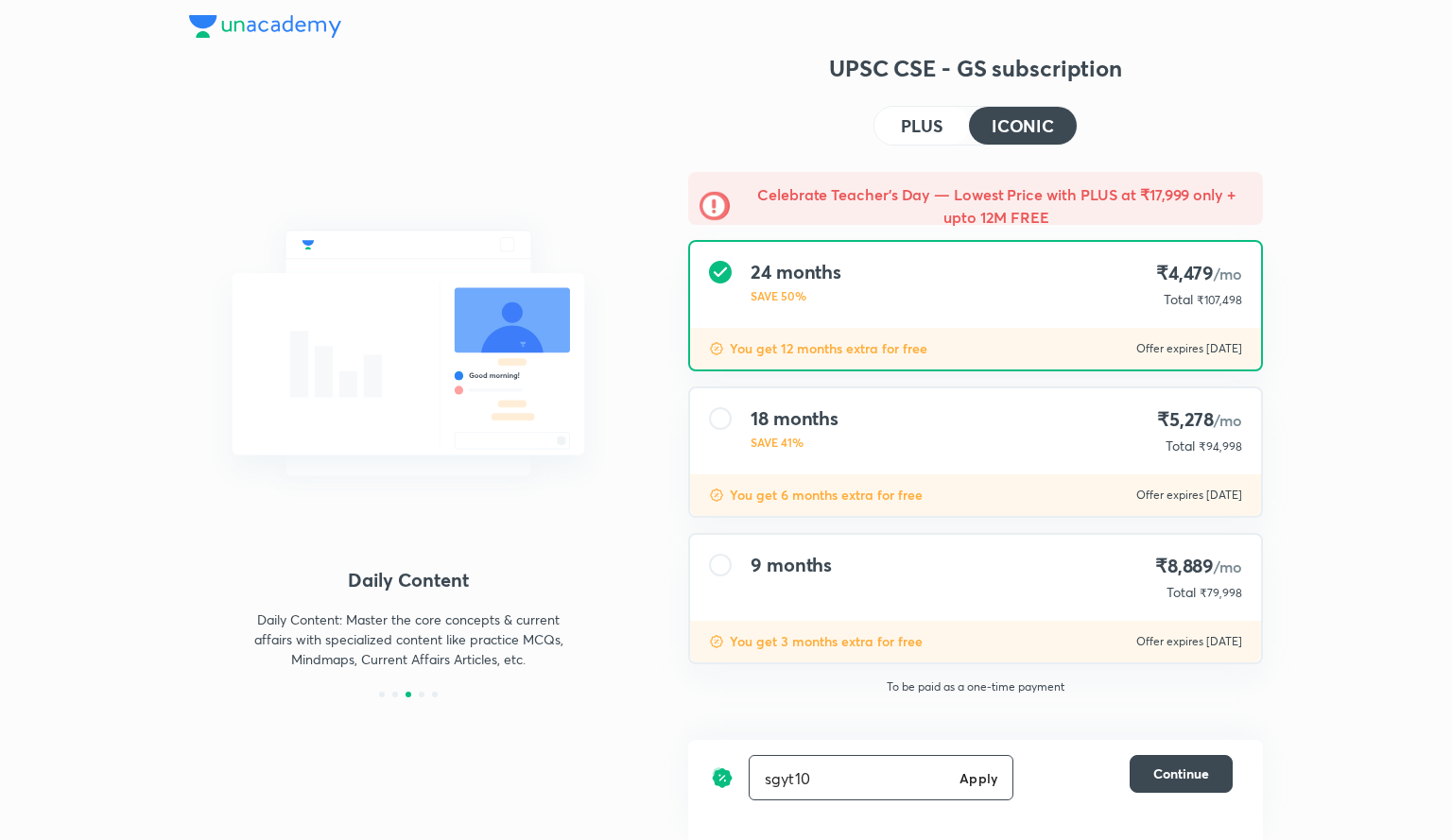
type input "sgyt10"
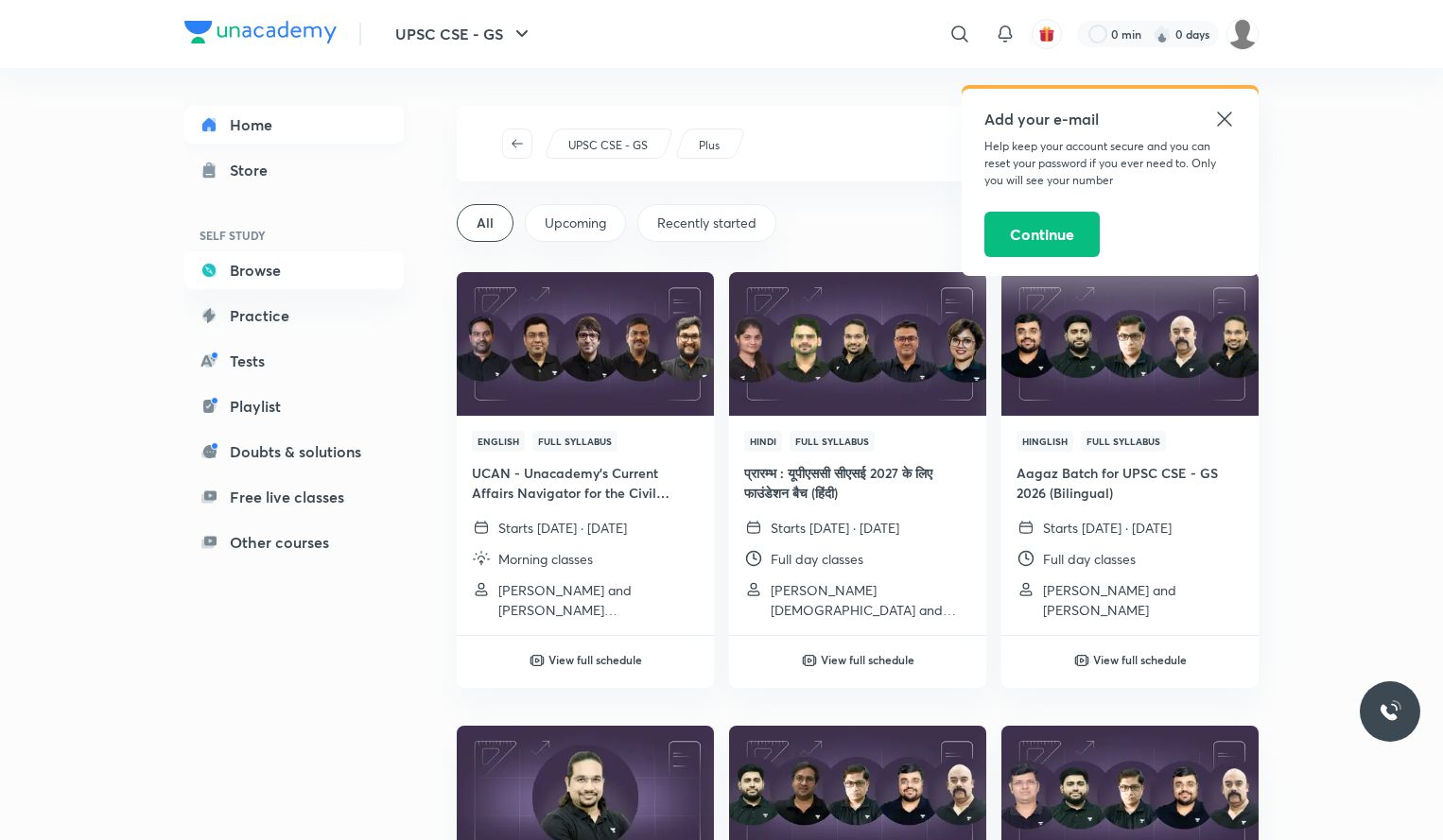
click at [237, 133] on link "Home" at bounding box center [294, 125] width 219 height 38
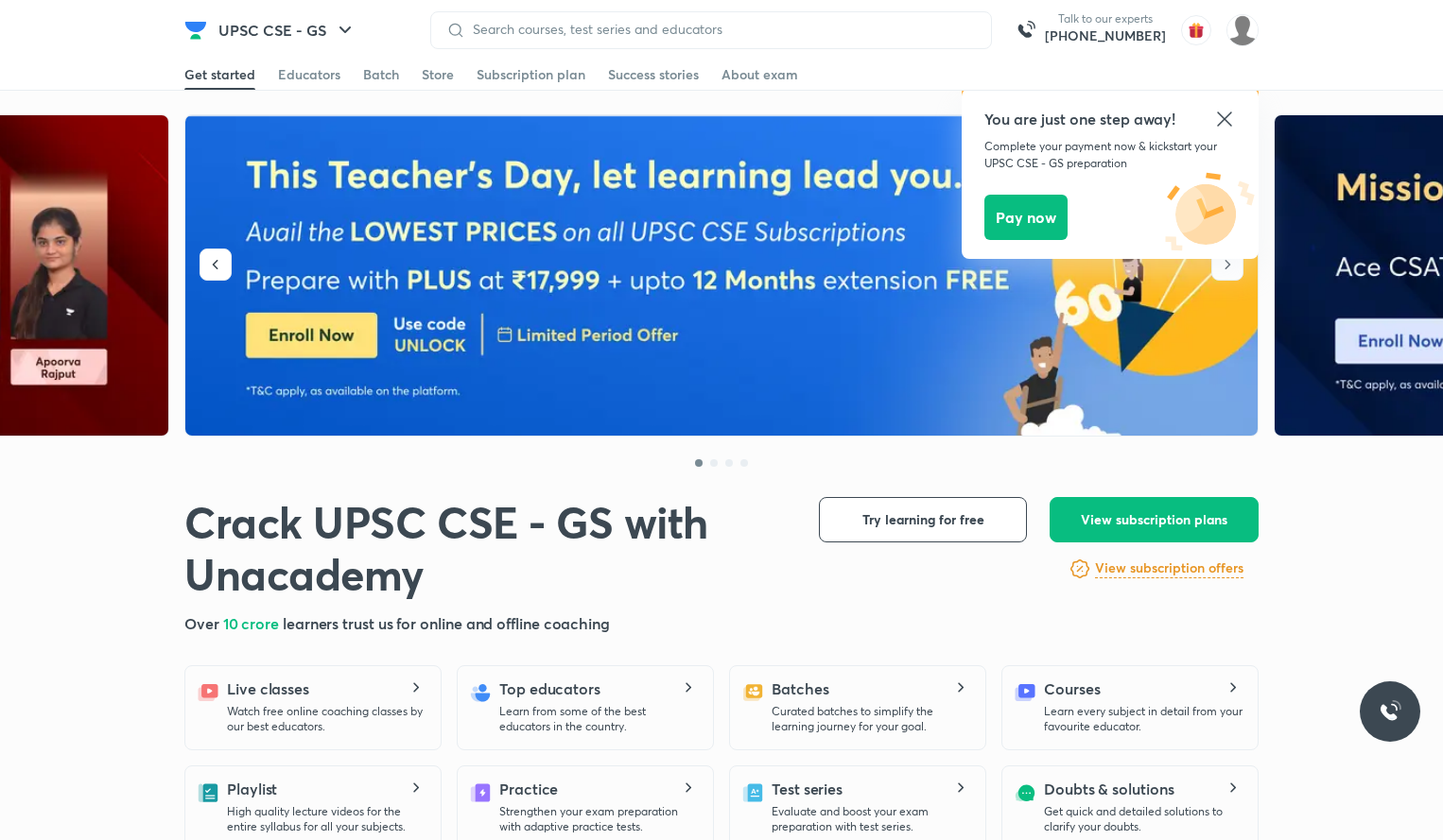
click at [1221, 125] on icon at bounding box center [1225, 119] width 23 height 23
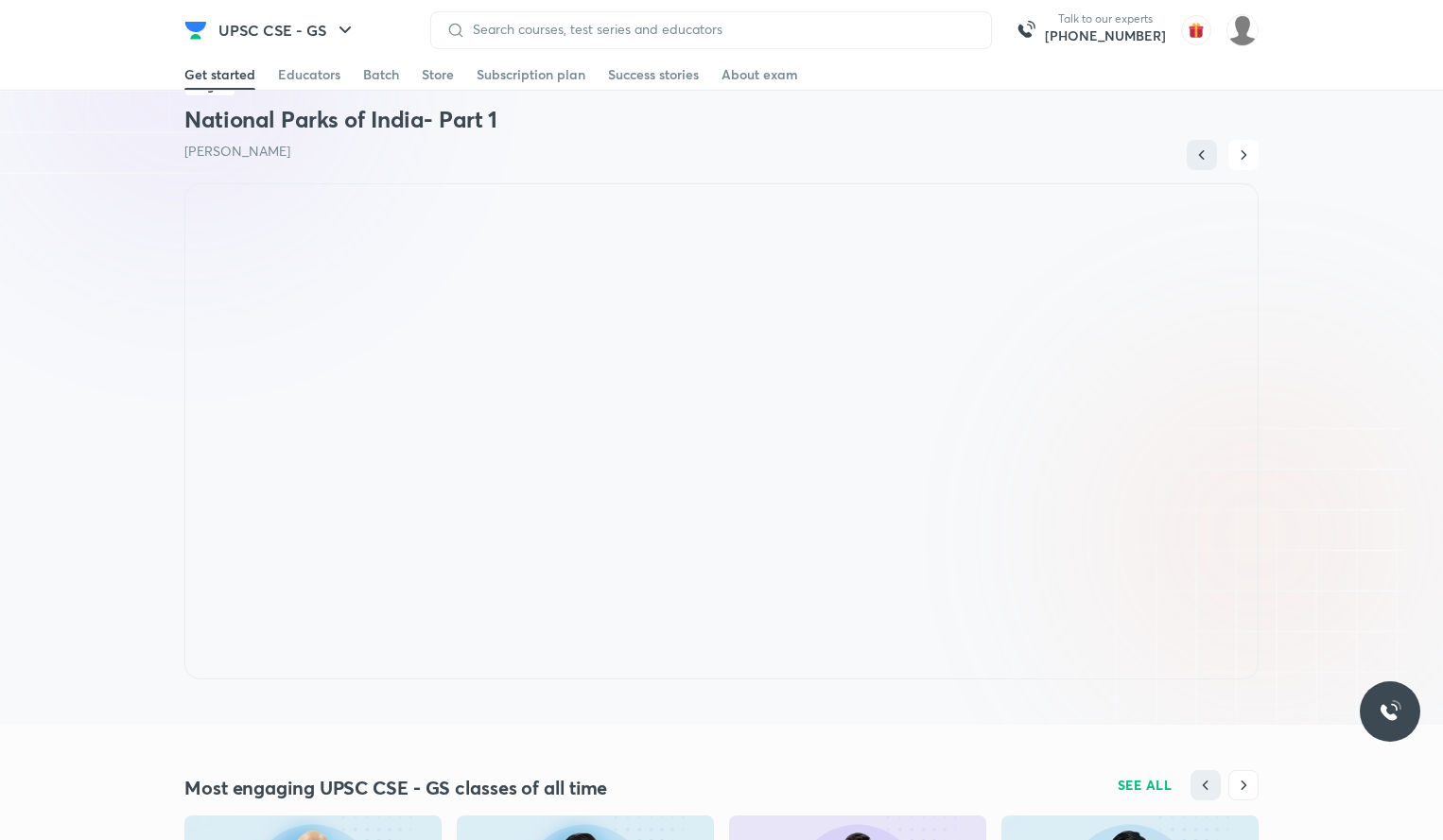
scroll to position [1273, 0]
click at [1125, 37] on h6 "[PHONE_NUMBER]" at bounding box center [1104, 36] width 121 height 19
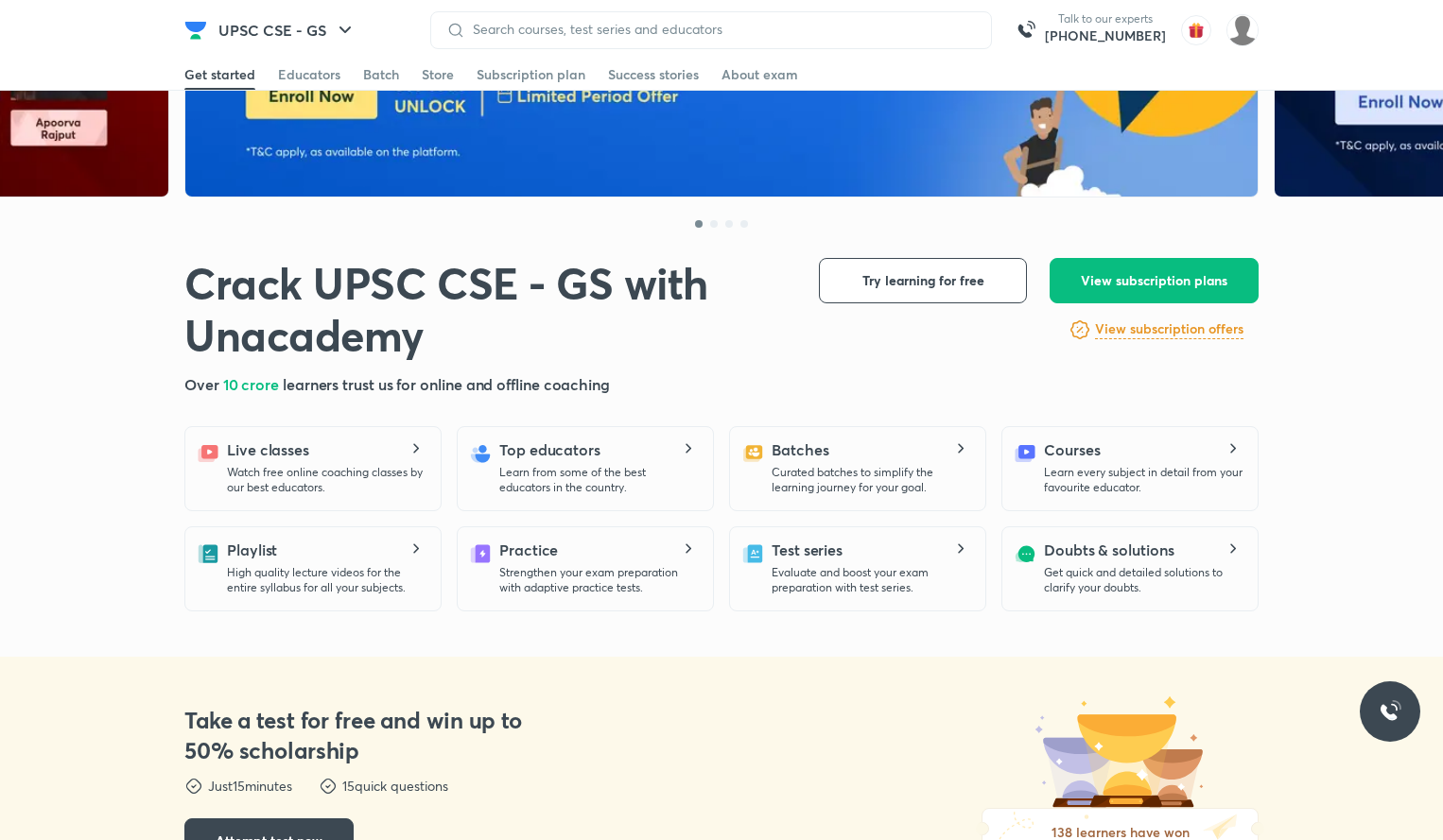
scroll to position [0, 0]
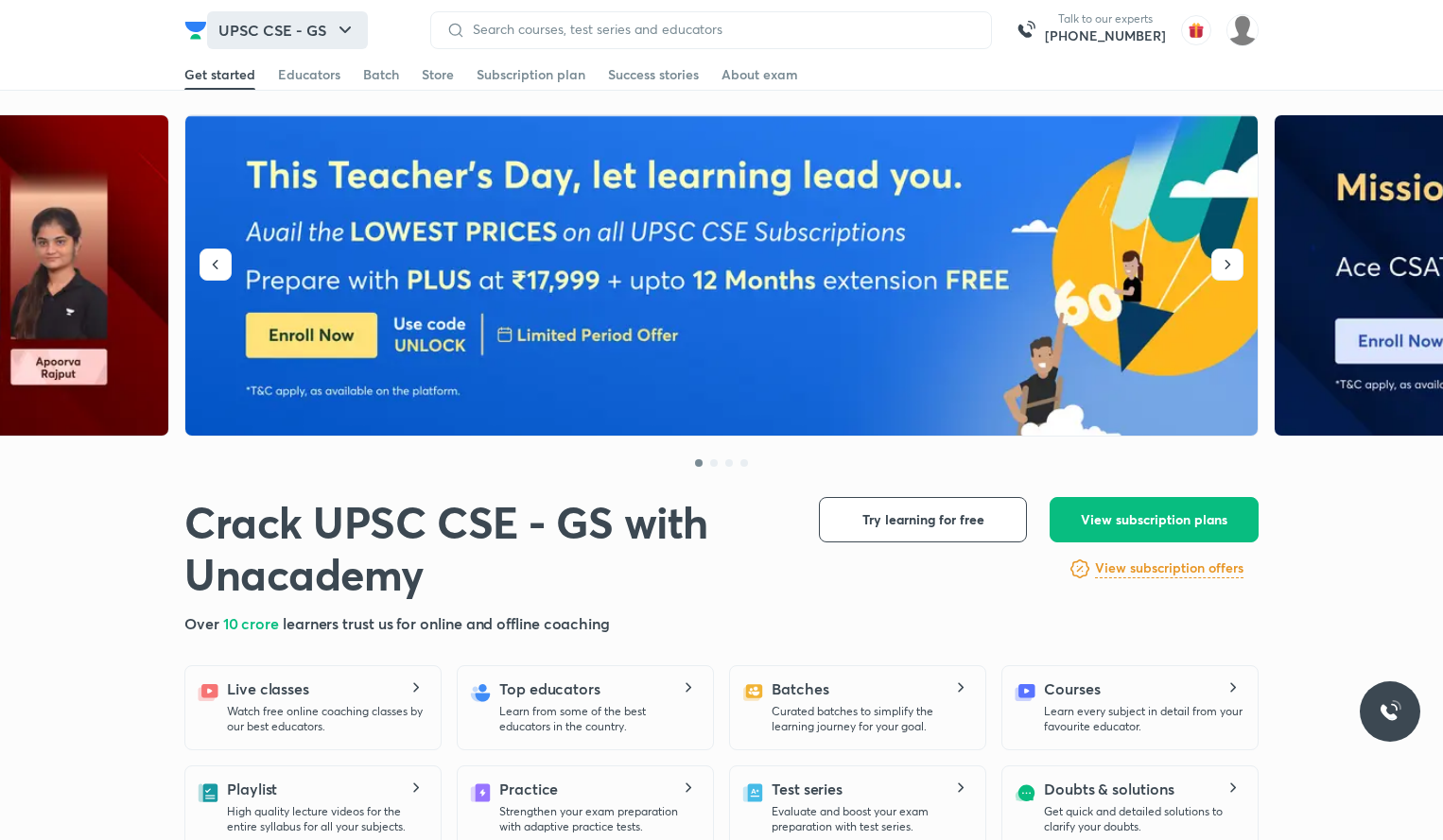
click at [295, 30] on button "UPSC CSE - GS" at bounding box center [287, 31] width 161 height 38
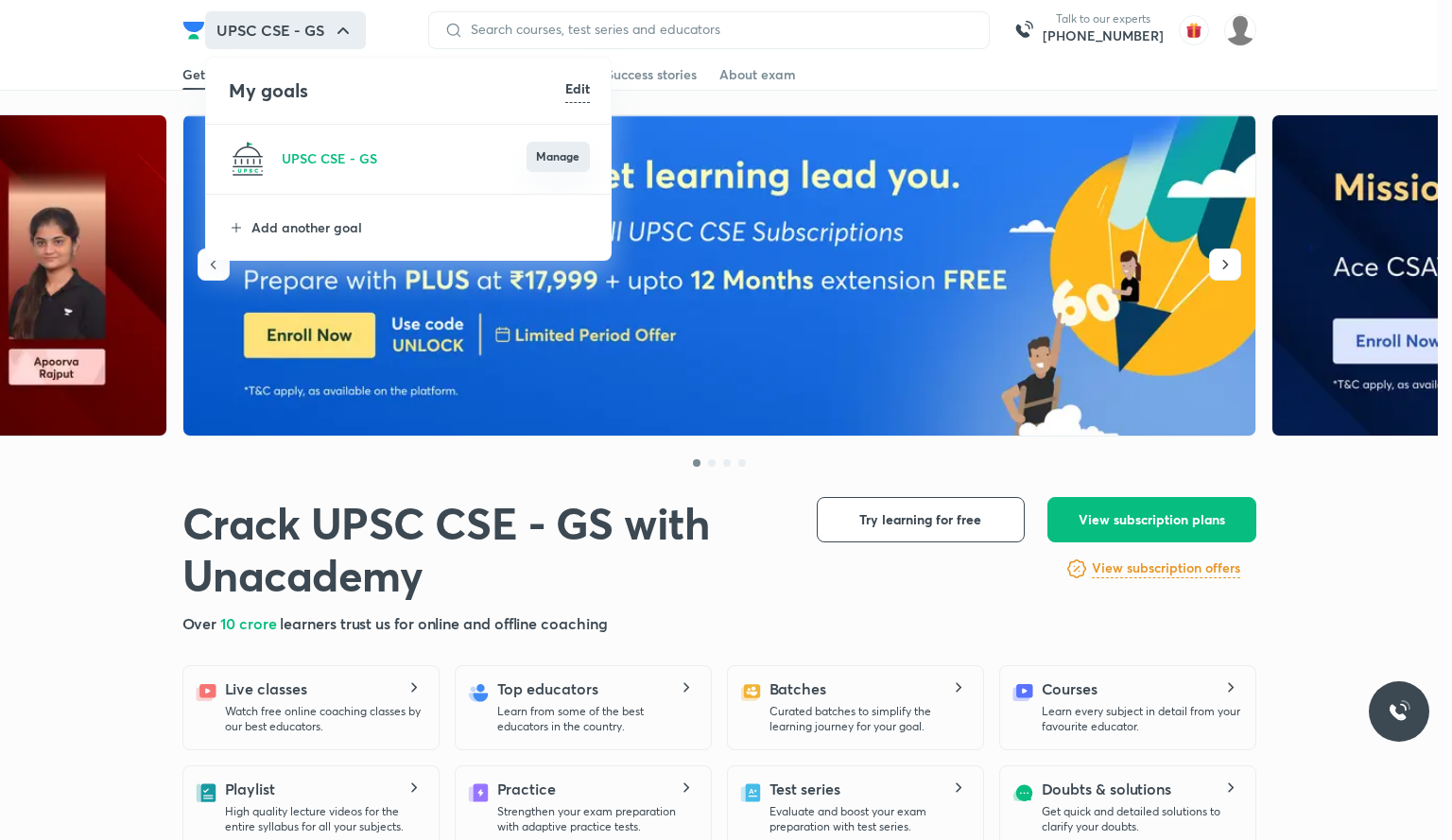
click at [576, 163] on button "Manage" at bounding box center [558, 157] width 63 height 31
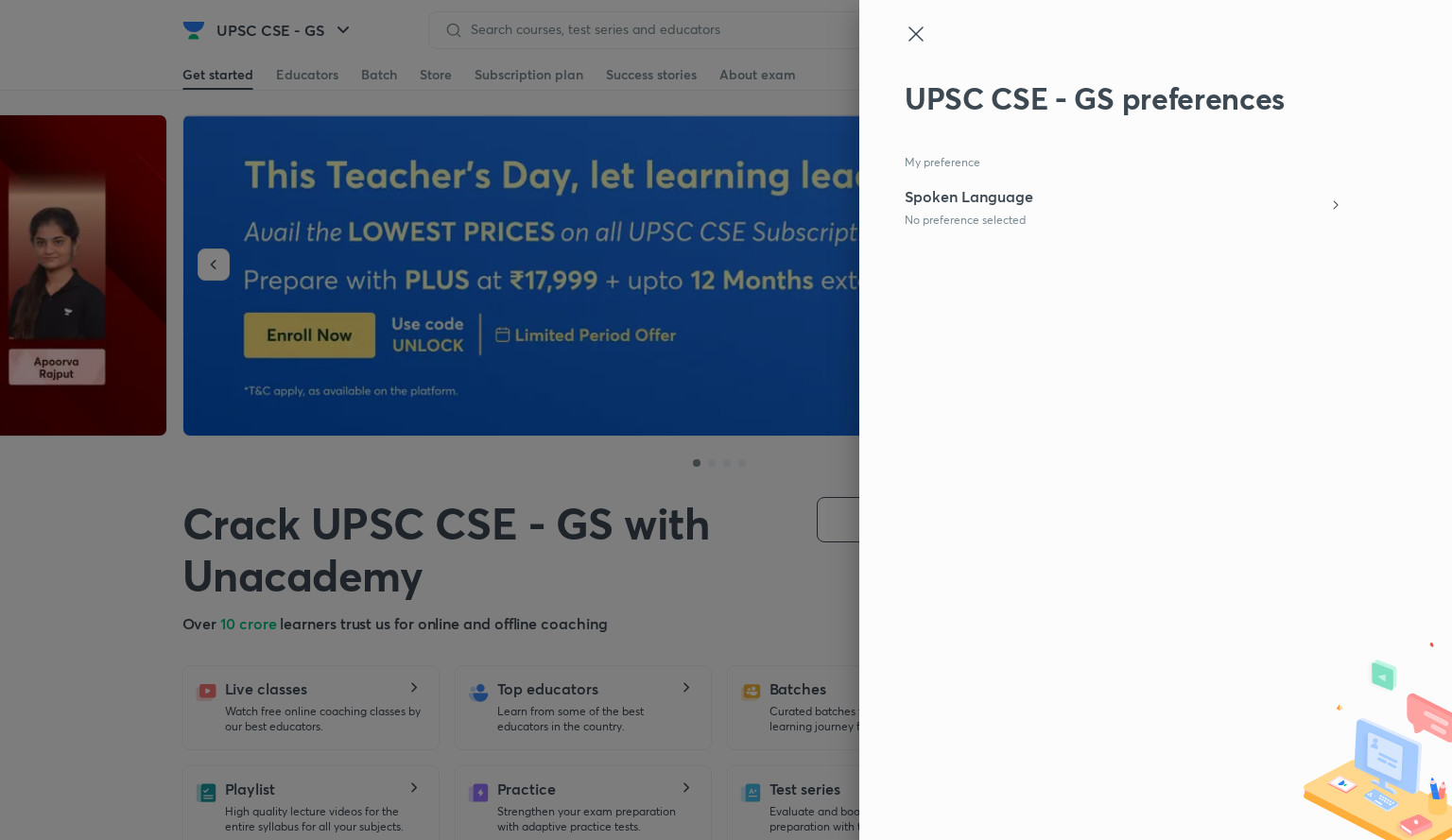
click at [926, 43] on icon at bounding box center [916, 34] width 23 height 23
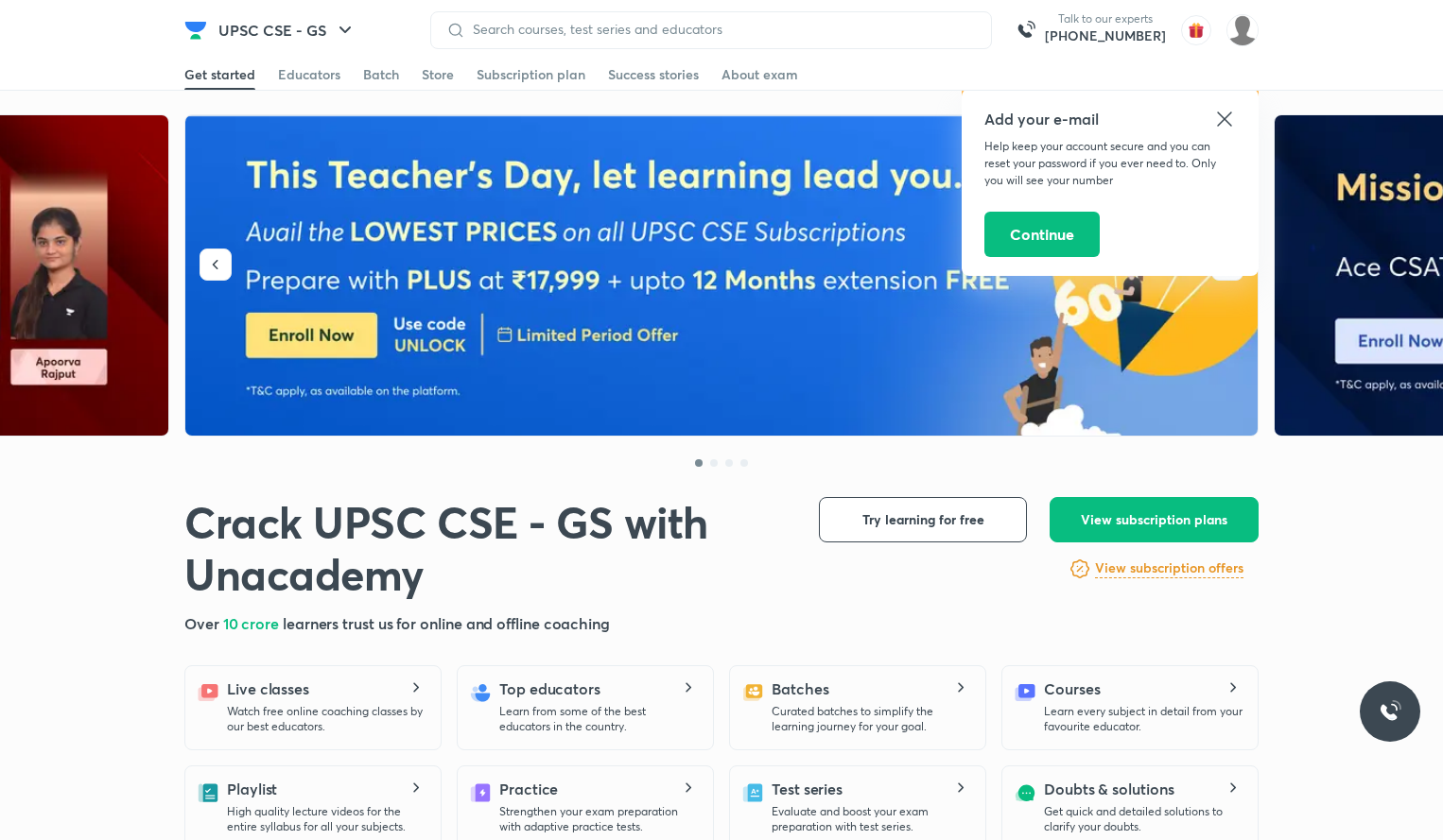
click at [1227, 119] on icon at bounding box center [1225, 119] width 23 height 23
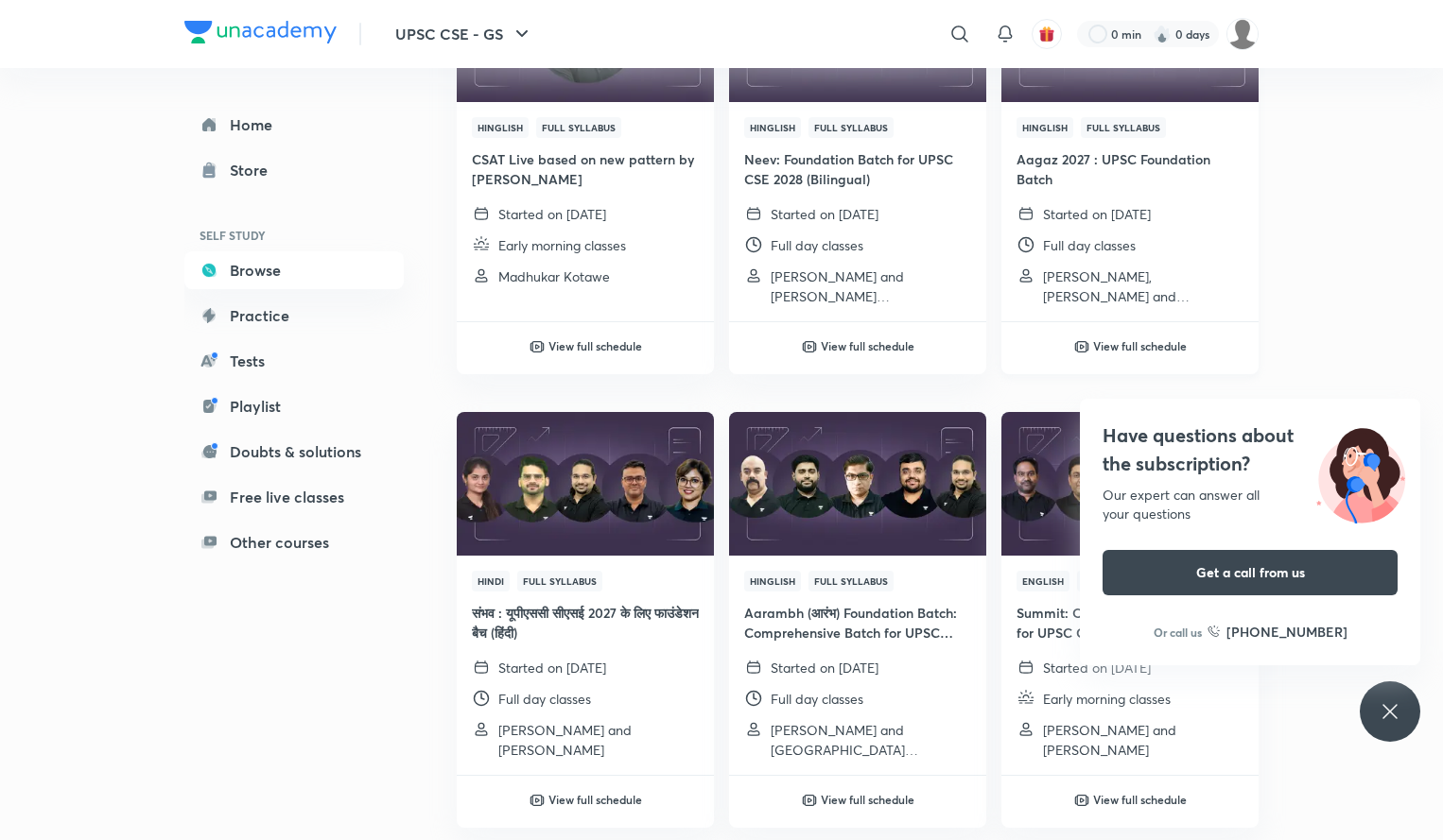
scroll to position [771, 0]
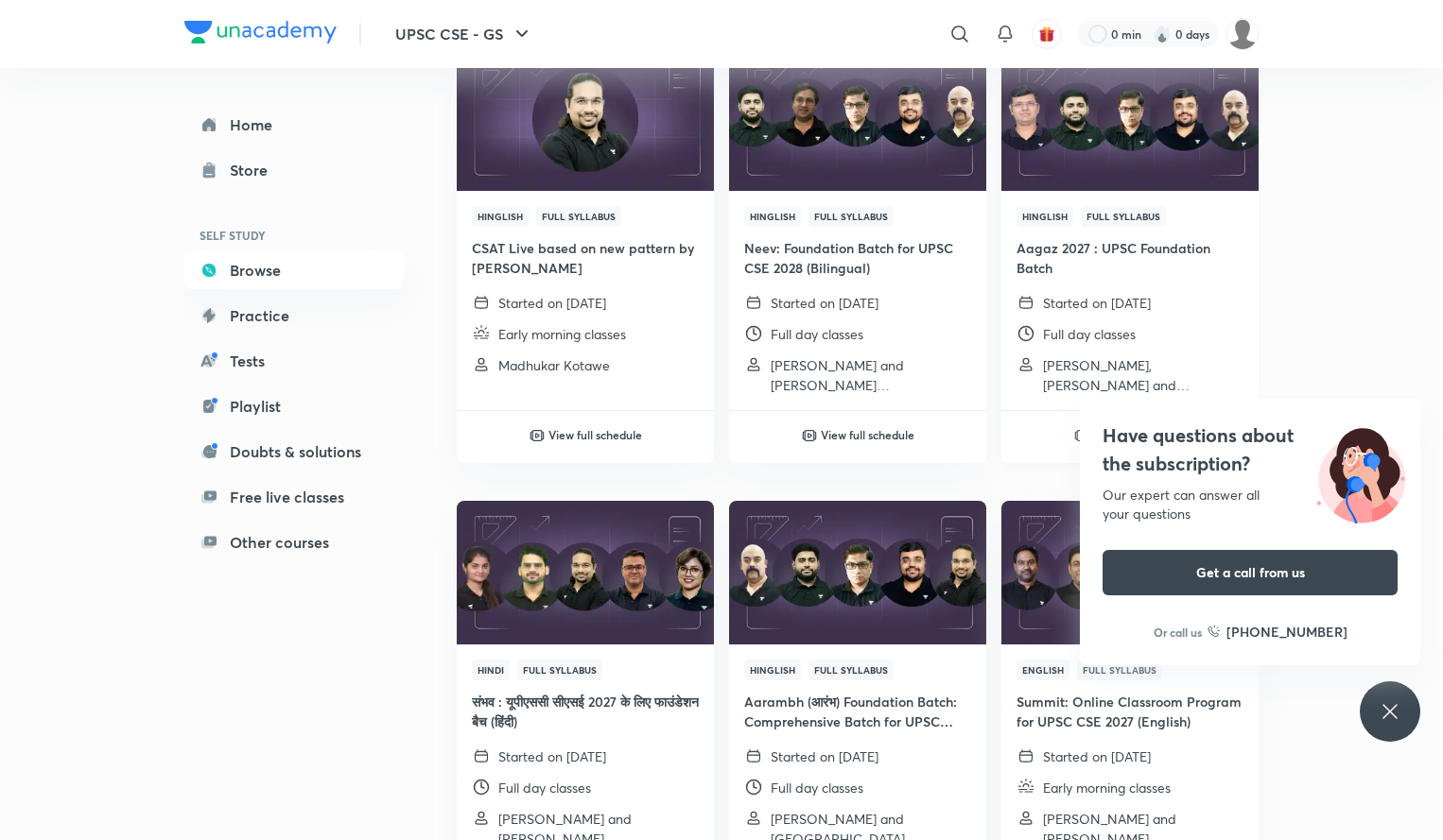
scroll to position [678, 0]
